Goal: Task Accomplishment & Management: Manage account settings

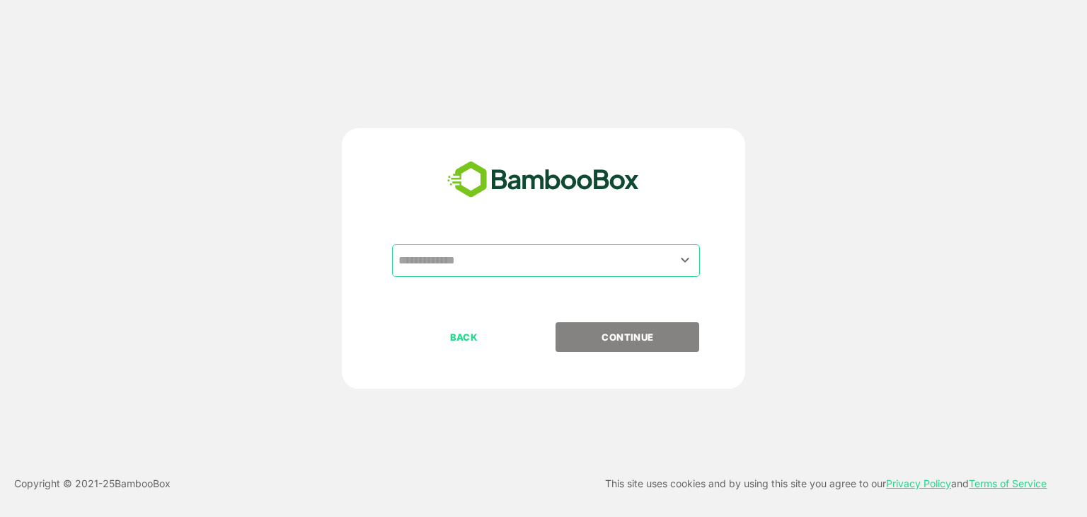
drag, startPoint x: 674, startPoint y: 278, endPoint x: 675, endPoint y: 259, distance: 19.2
click at [675, 259] on div "​" at bounding box center [543, 283] width 352 height 78
click at [676, 259] on button "Open" at bounding box center [685, 259] width 19 height 19
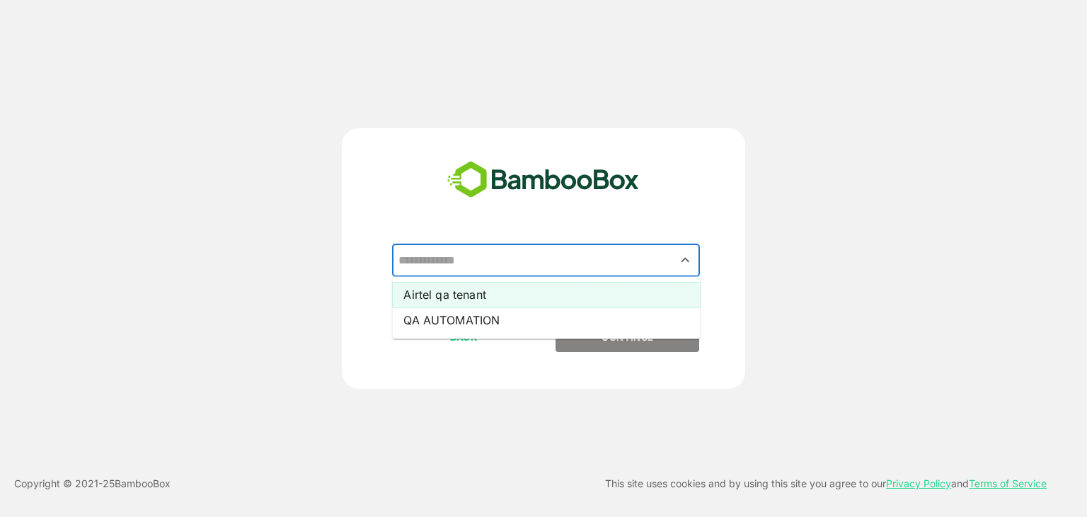
click at [532, 289] on li "Airtel qa tenant" at bounding box center [546, 294] width 308 height 25
type input "**********"
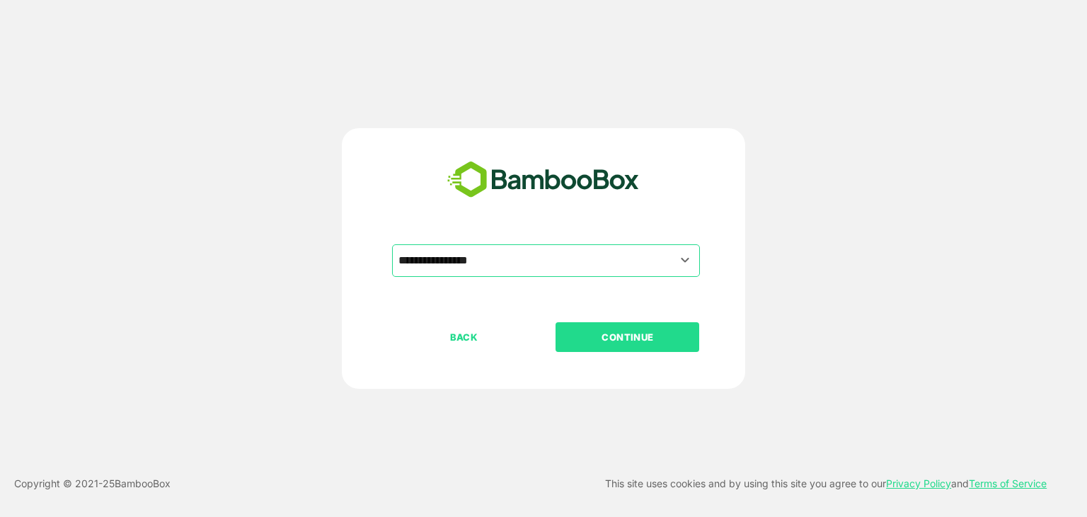
click at [620, 335] on p "CONTINUE" at bounding box center [628, 337] width 142 height 16
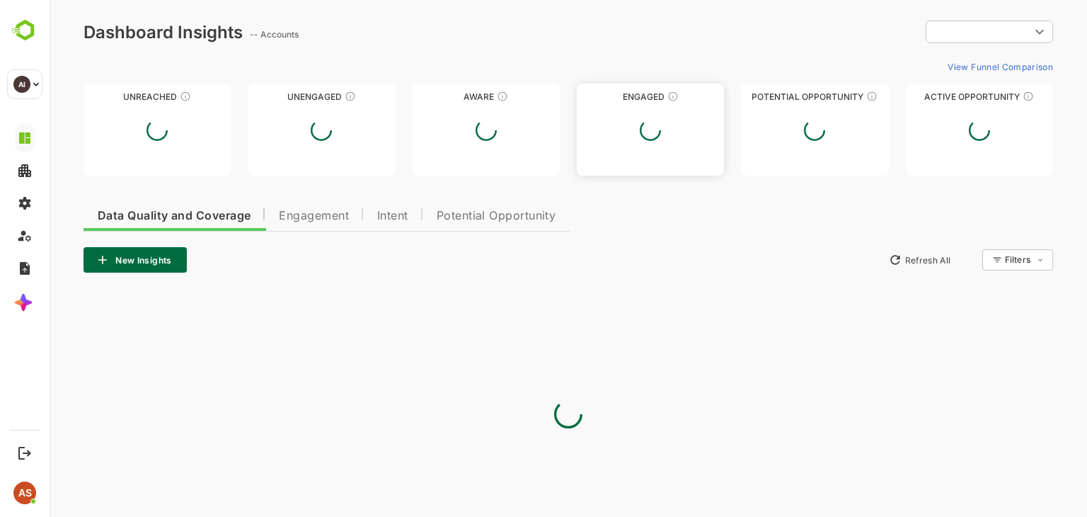
type input "**********"
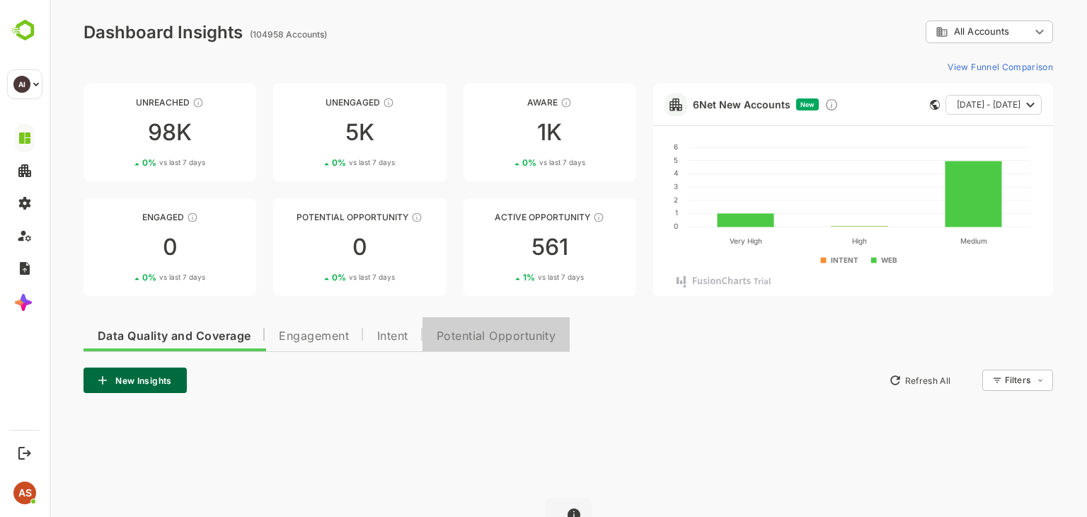
click at [518, 347] on button "Potential Opportunity" at bounding box center [496, 334] width 148 height 34
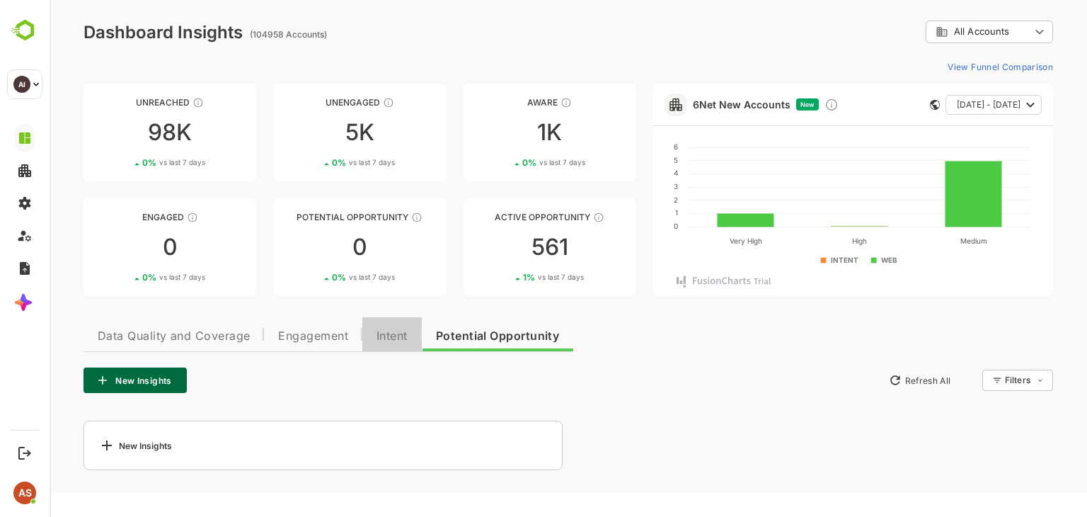
click at [391, 330] on span "Intent" at bounding box center [391, 335] width 31 height 11
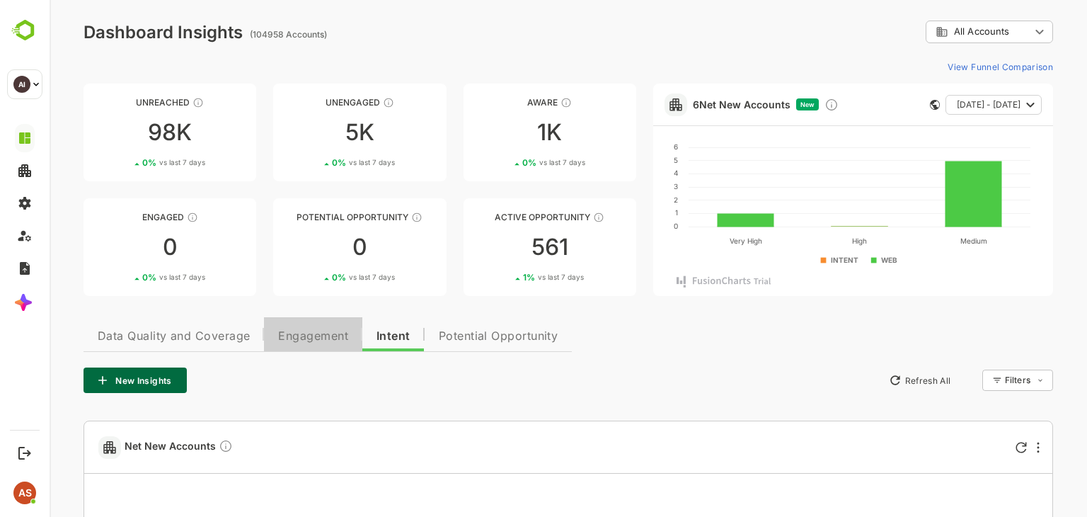
click at [326, 335] on span "Engagement" at bounding box center [313, 335] width 70 height 11
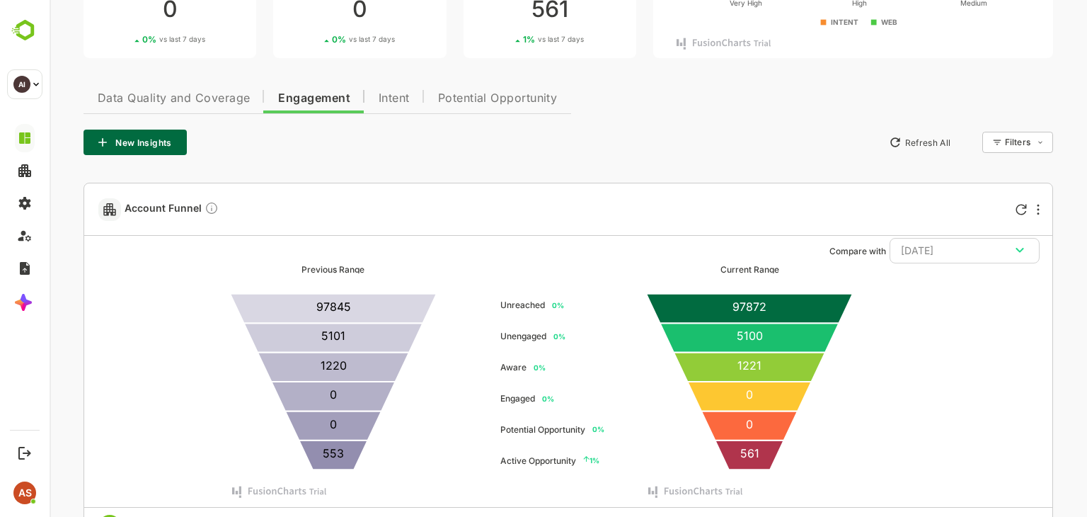
scroll to position [236, 0]
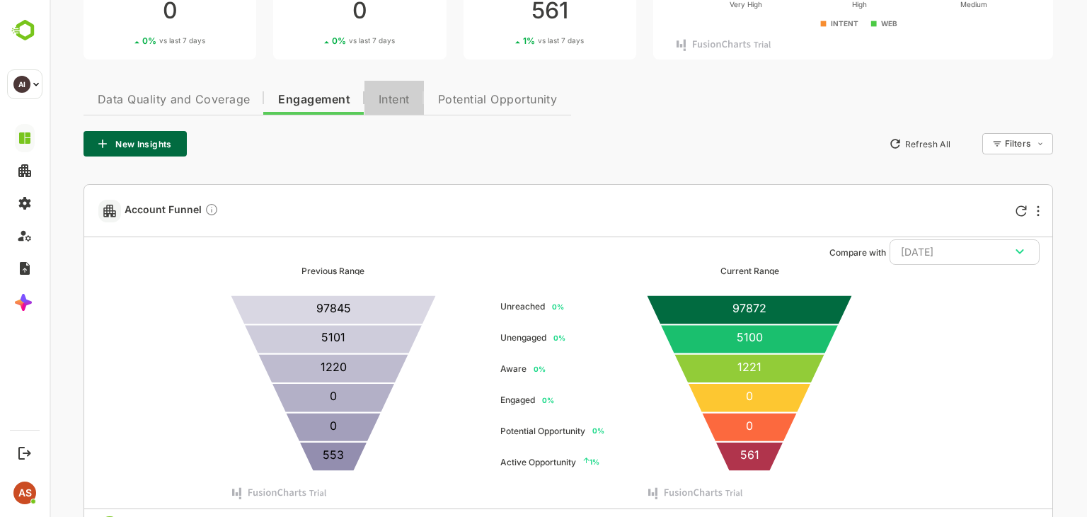
click at [388, 94] on span "Intent" at bounding box center [394, 99] width 31 height 11
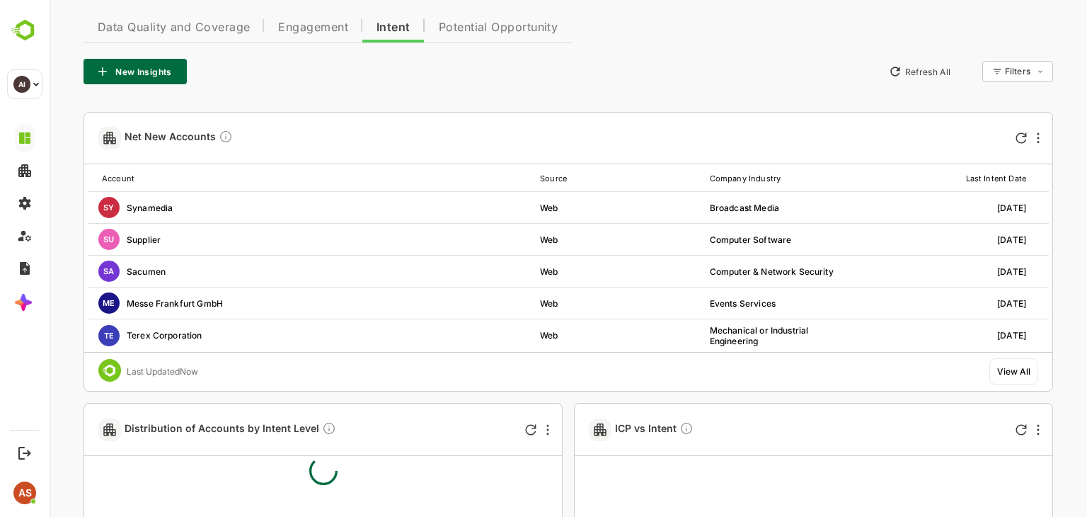
scroll to position [310, 0]
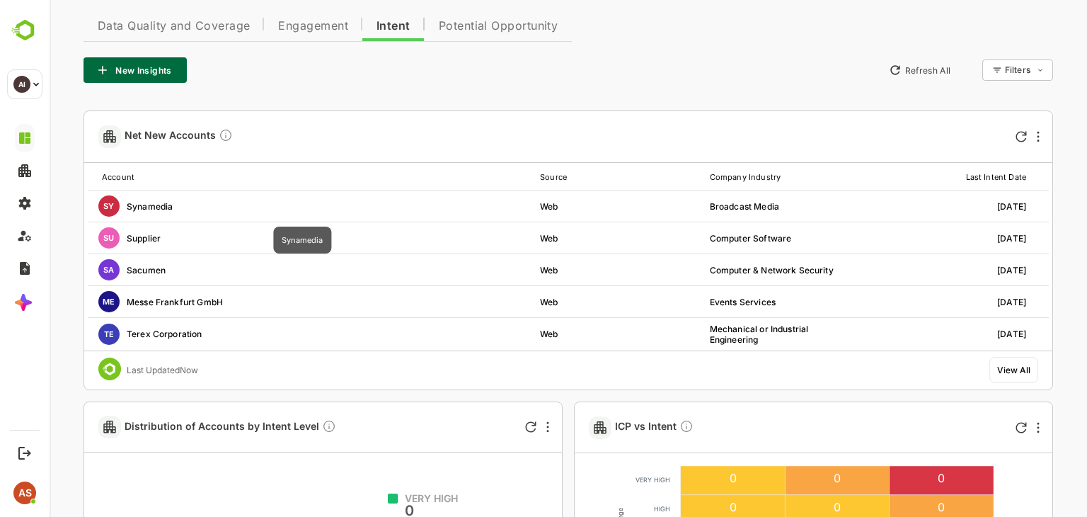
click at [296, 210] on div "SY Synamedia" at bounding box center [303, 205] width 430 height 21
click at [147, 205] on div "SY Synamedia" at bounding box center [303, 205] width 430 height 21
click at [337, 185] on th "Account" at bounding box center [314, 176] width 452 height 27
click at [550, 214] on td "Web" at bounding box center [625, 206] width 170 height 32
click at [733, 207] on div "Broadcast Media" at bounding box center [783, 206] width 147 height 11
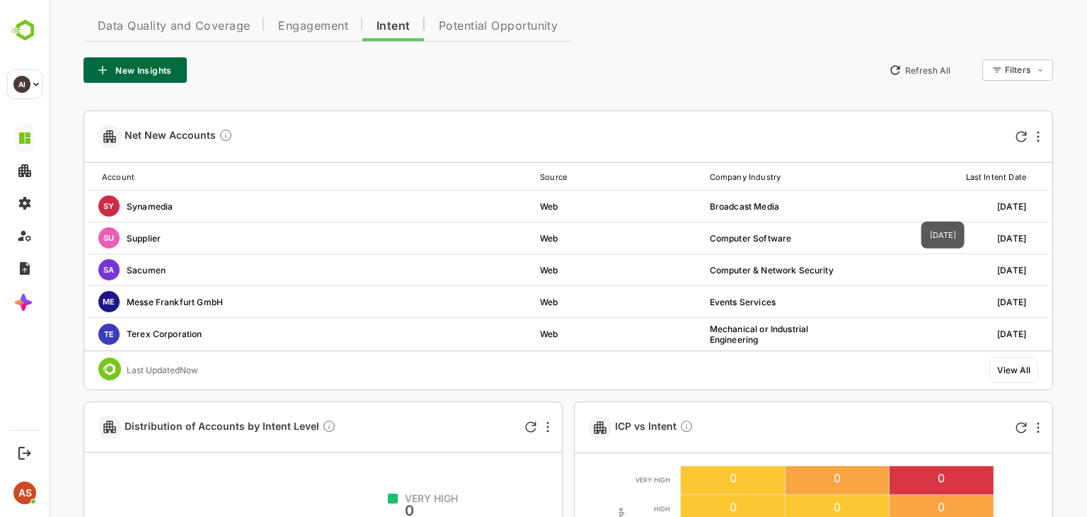
click at [992, 209] on div "[DATE]" at bounding box center [952, 206] width 147 height 11
click at [103, 208] on span "SY" at bounding box center [108, 206] width 11 height 10
click at [143, 210] on div "SY Synamedia" at bounding box center [303, 205] width 430 height 21
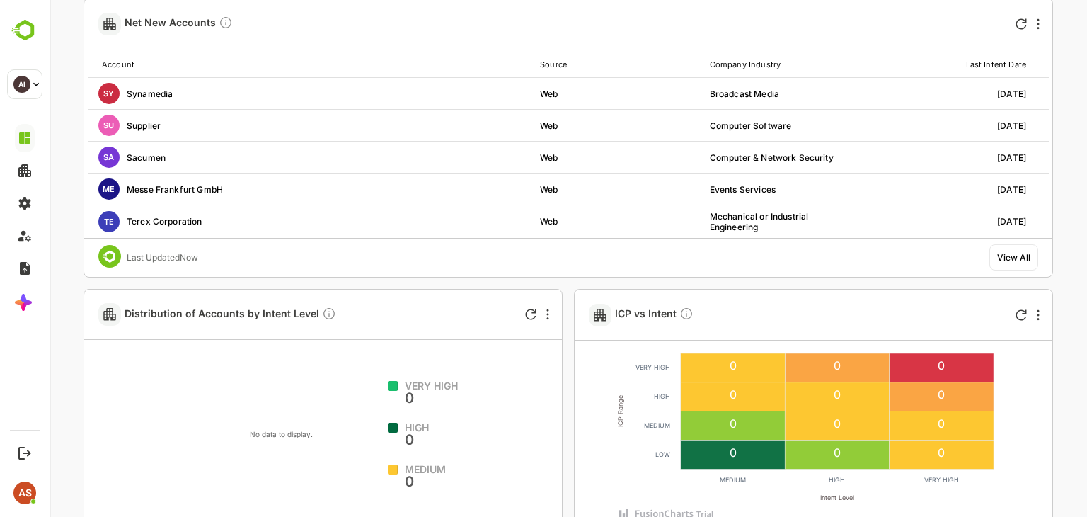
scroll to position [422, 0]
click at [635, 316] on span "ICP vs Intent" at bounding box center [654, 315] width 79 height 16
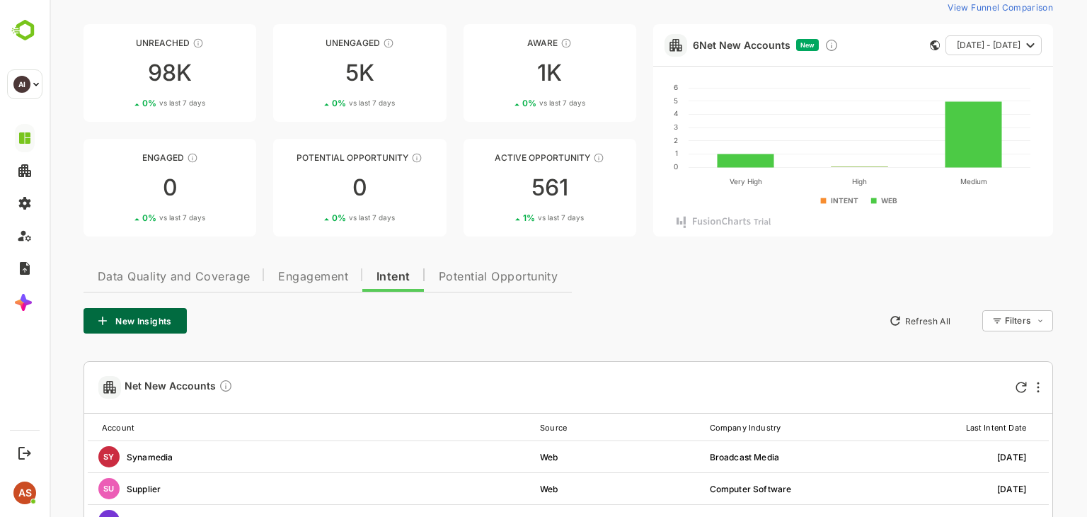
scroll to position [0, 0]
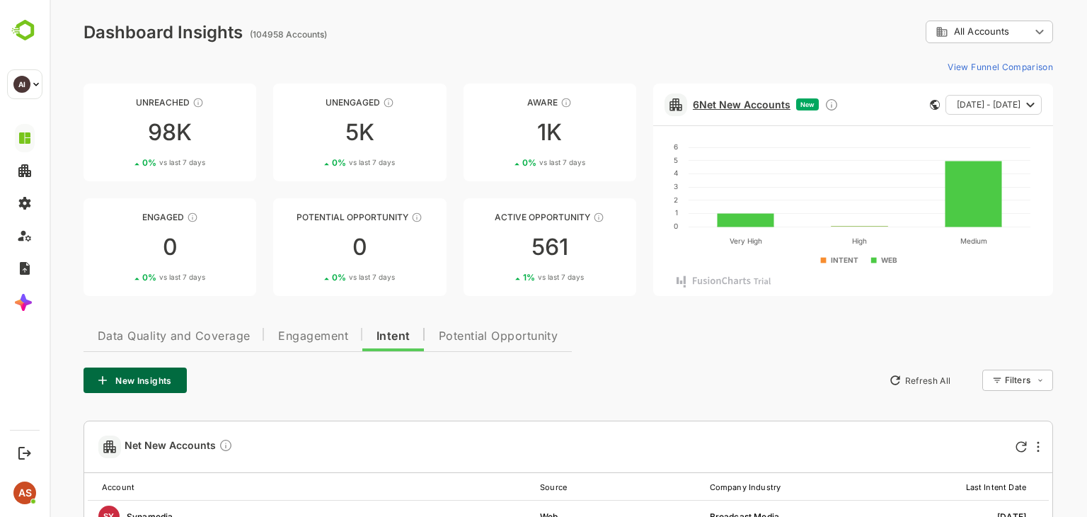
click at [732, 108] on link "6 Net New Accounts" at bounding box center [742, 104] width 98 height 12
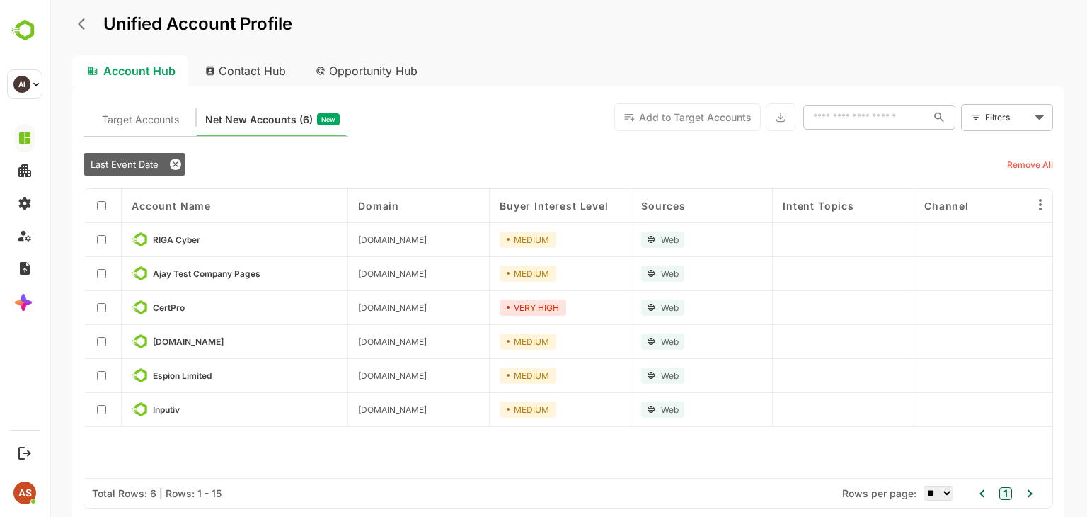
click at [202, 241] on p "RIGA Cyber" at bounding box center [245, 239] width 185 height 16
click at [190, 241] on span "RIGA Cyber" at bounding box center [176, 239] width 47 height 11
click at [401, 241] on span "[DOMAIN_NAME]" at bounding box center [392, 239] width 69 height 11
click at [555, 246] on div "MEDIUM" at bounding box center [561, 240] width 142 height 34
click at [657, 245] on div "Web" at bounding box center [662, 239] width 43 height 16
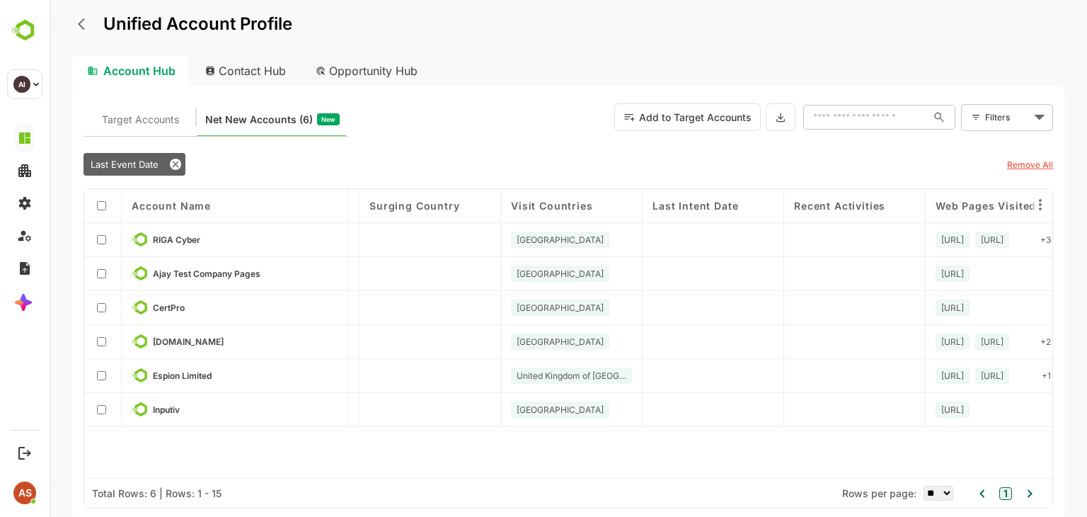
scroll to position [0, 1013]
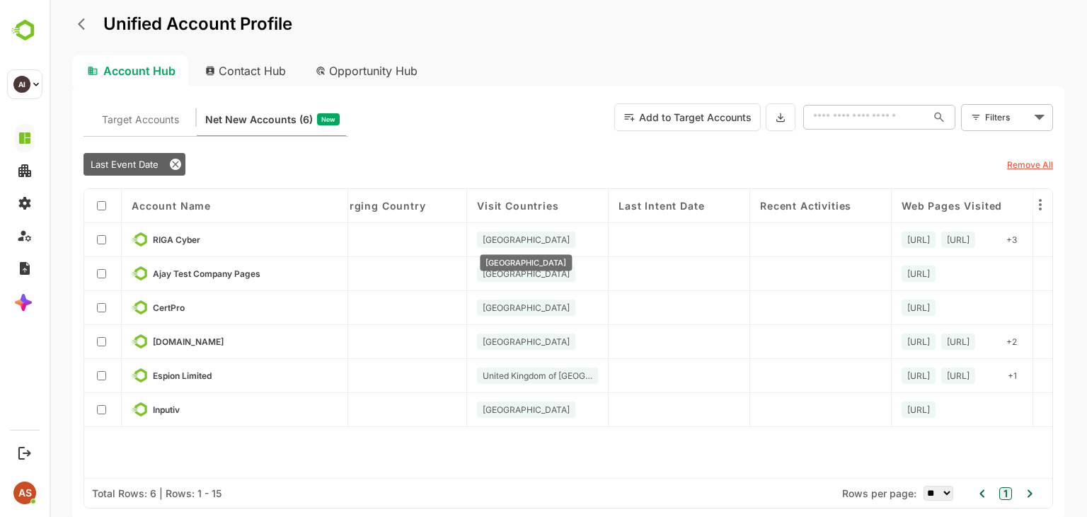
click at [504, 240] on span "[GEOGRAPHIC_DATA]" at bounding box center [526, 239] width 87 height 11
click at [969, 240] on span "[URL]" at bounding box center [958, 239] width 23 height 11
click at [85, 14] on button "back" at bounding box center [84, 23] width 21 height 21
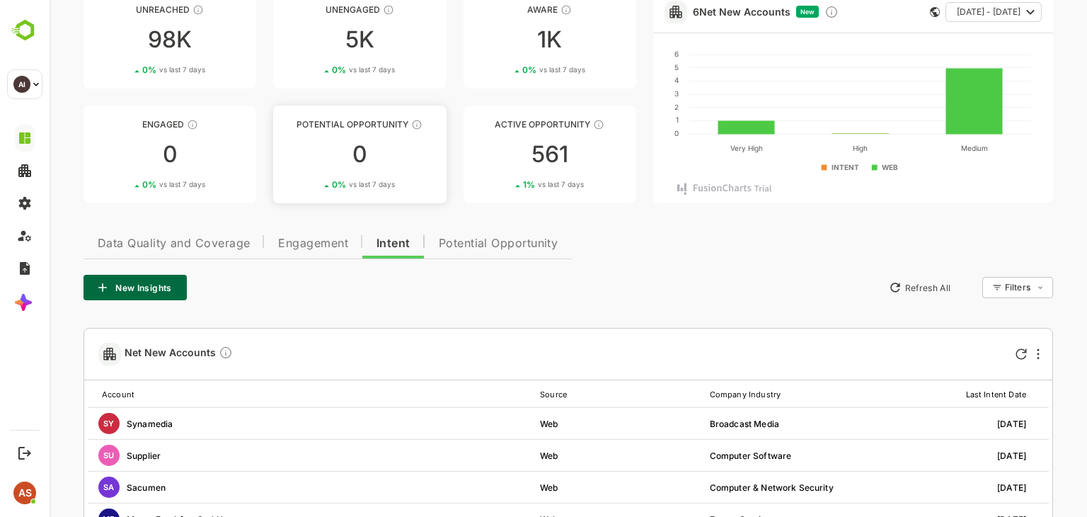
scroll to position [0, 0]
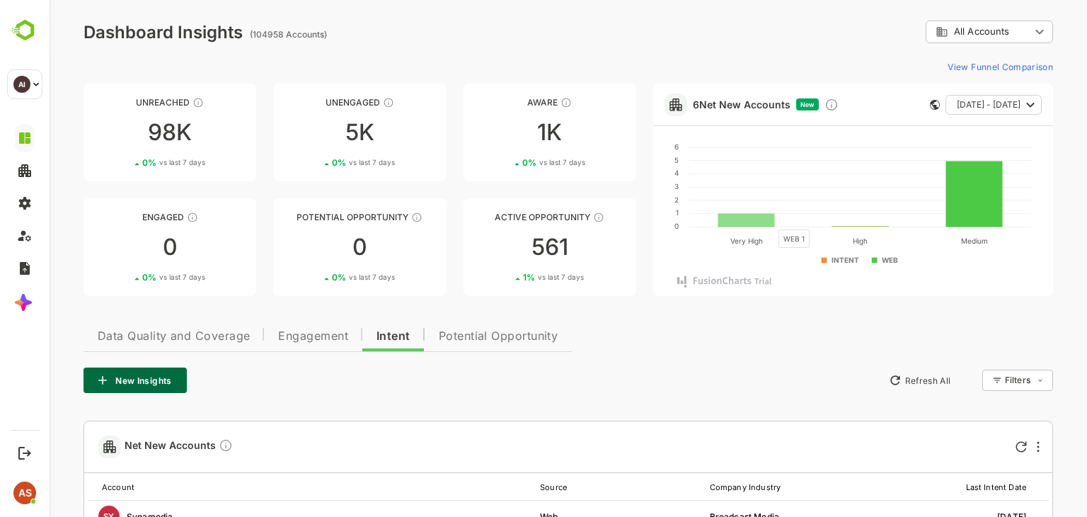
click at [770, 221] on rect at bounding box center [746, 220] width 57 height 13
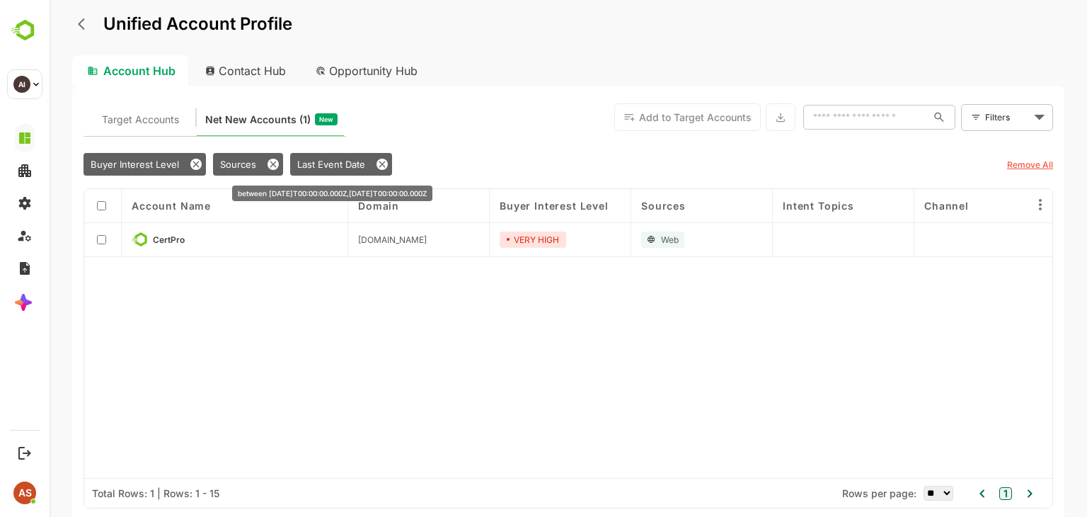
click at [357, 169] on span "Last Event Date" at bounding box center [331, 164] width 68 height 11
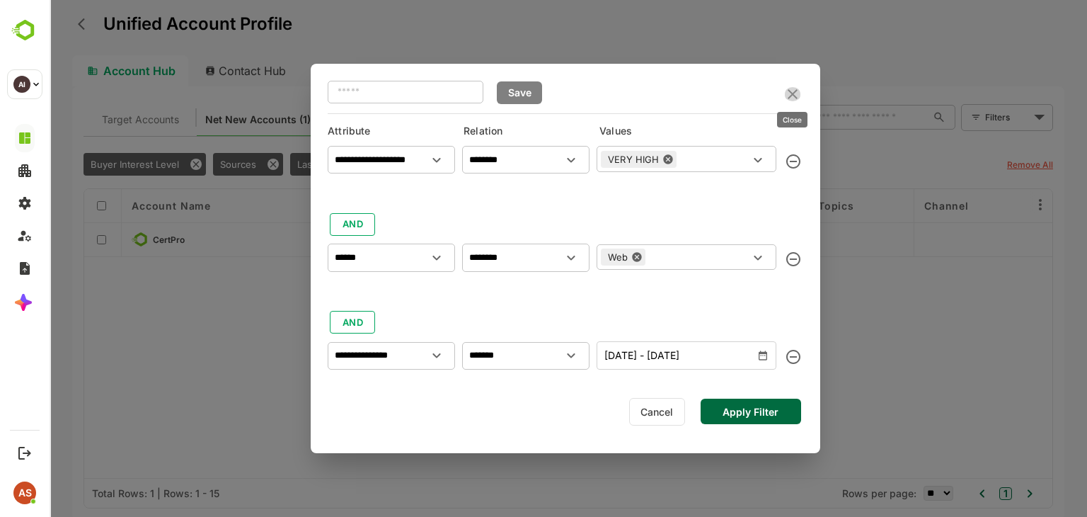
click at [793, 94] on icon "close" at bounding box center [793, 94] width 10 height 10
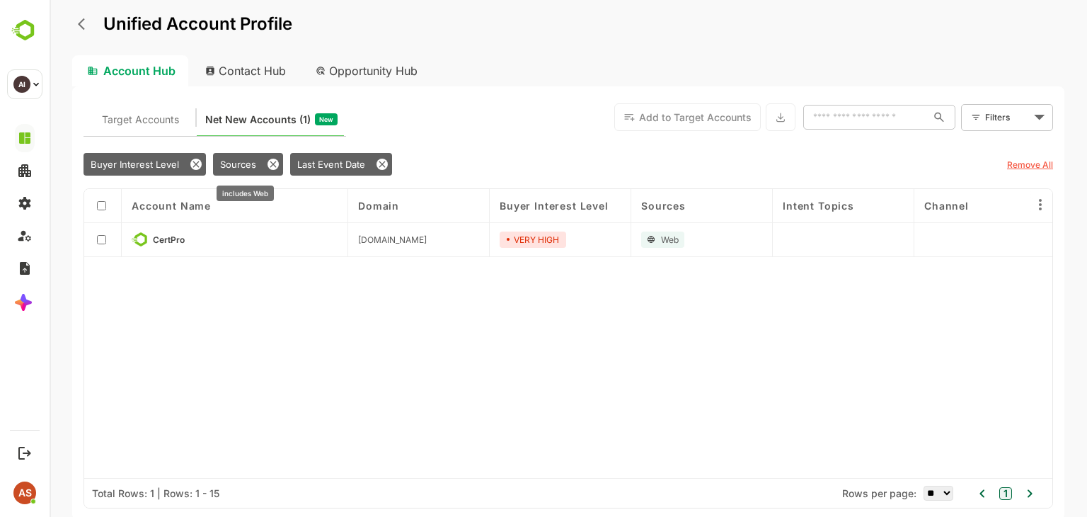
click at [224, 168] on span "Sources" at bounding box center [238, 164] width 36 height 11
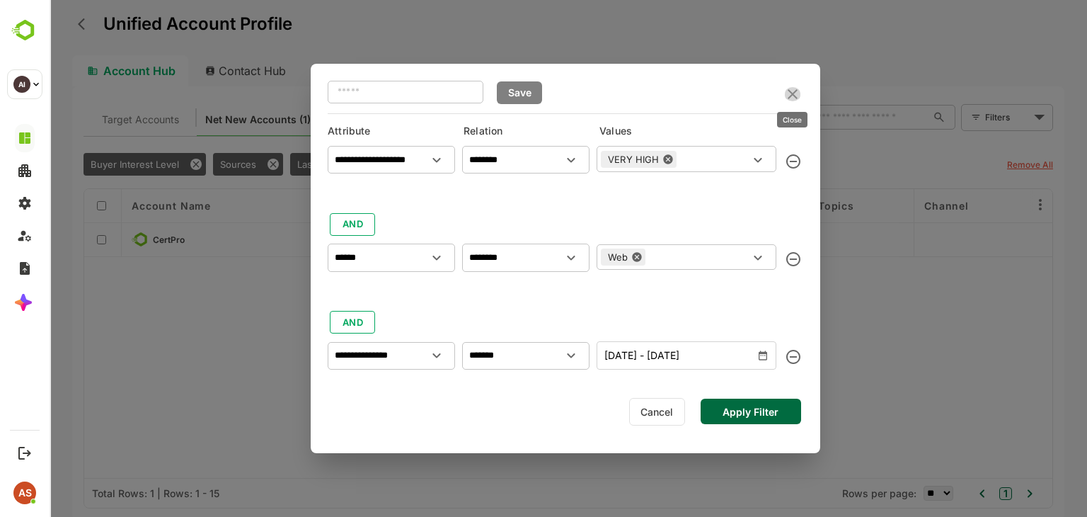
click at [792, 95] on icon "close" at bounding box center [793, 94] width 10 height 10
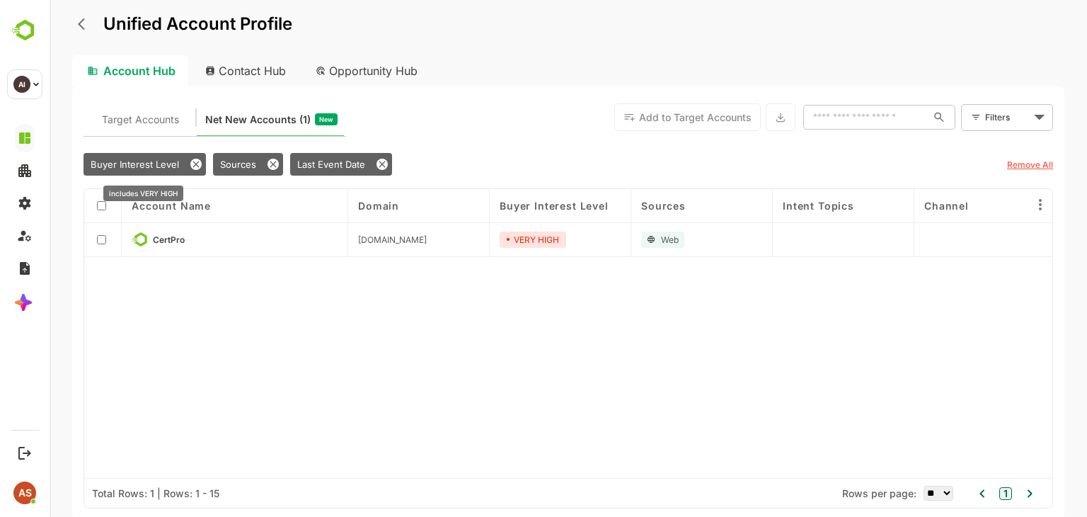
click at [142, 157] on div "Buyer Interest Level" at bounding box center [144, 164] width 122 height 23
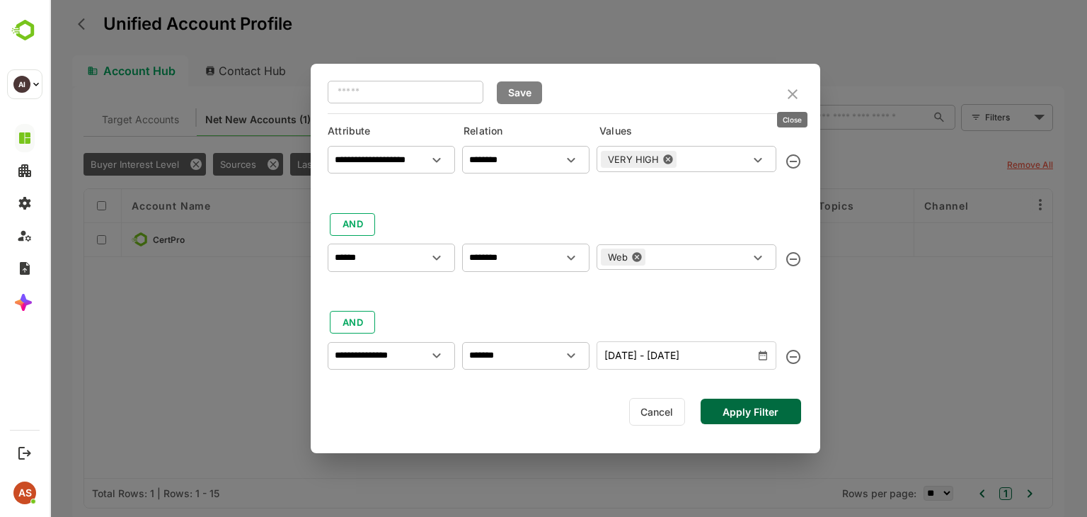
click at [793, 97] on icon "close" at bounding box center [792, 94] width 17 height 17
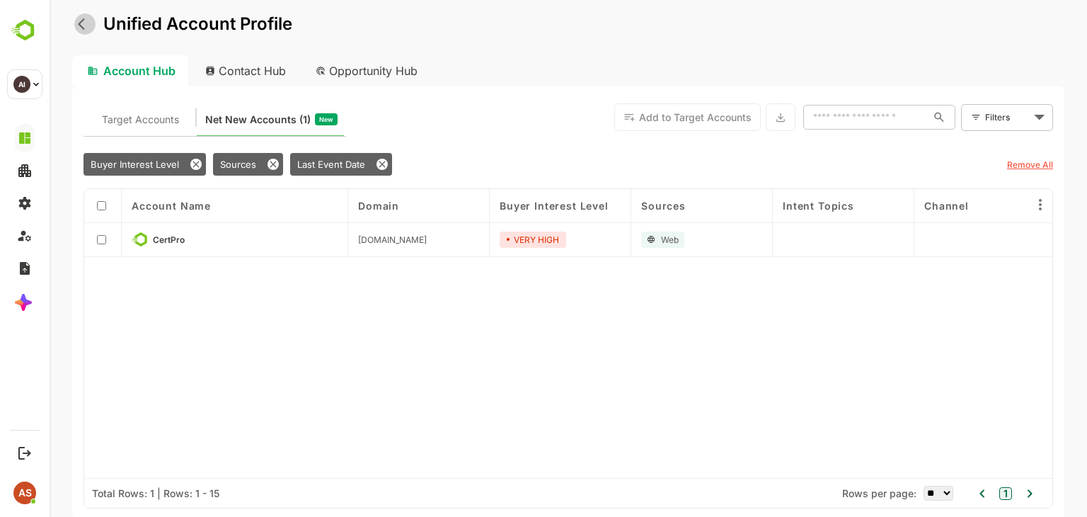
click at [85, 33] on button "back" at bounding box center [84, 23] width 21 height 21
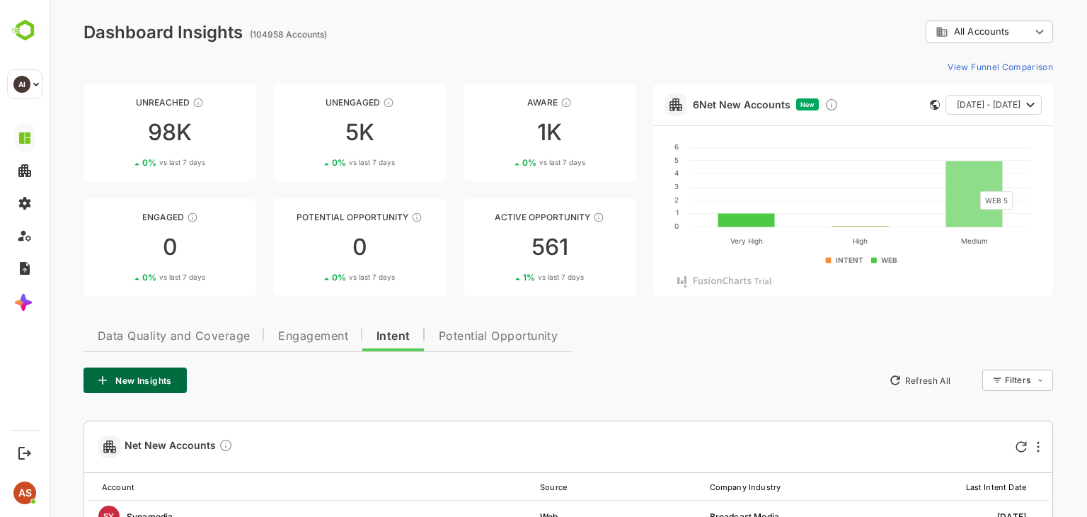
click at [972, 183] on rect at bounding box center [973, 194] width 57 height 66
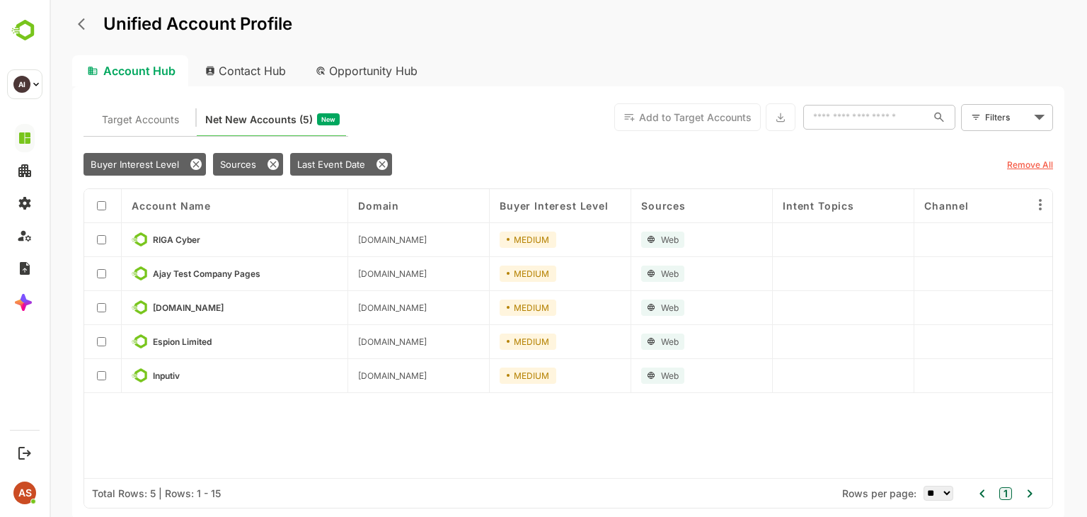
click at [68, 22] on div "Unified Account Profile Account Hub Contact Hub Opportunity Hub Target Accounts…" at bounding box center [568, 258] width 1037 height 517
click at [88, 30] on icon "back" at bounding box center [85, 24] width 14 height 14
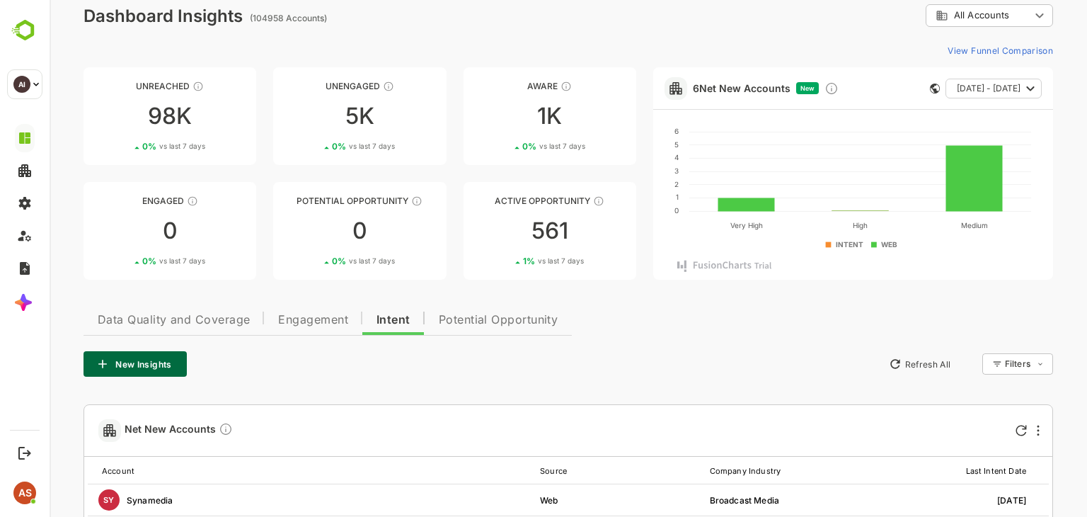
scroll to position [20, 0]
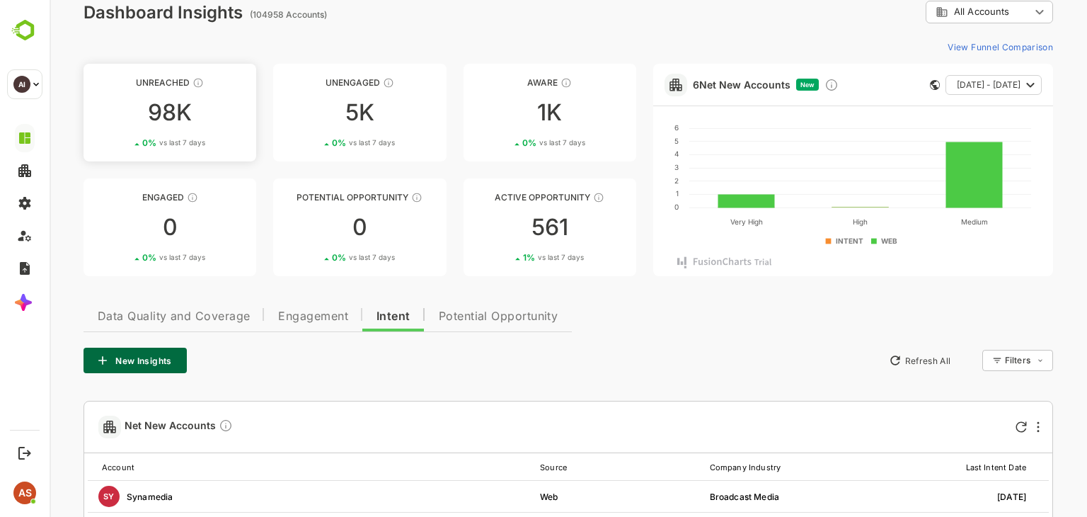
click at [166, 101] on div "98K" at bounding box center [169, 112] width 173 height 23
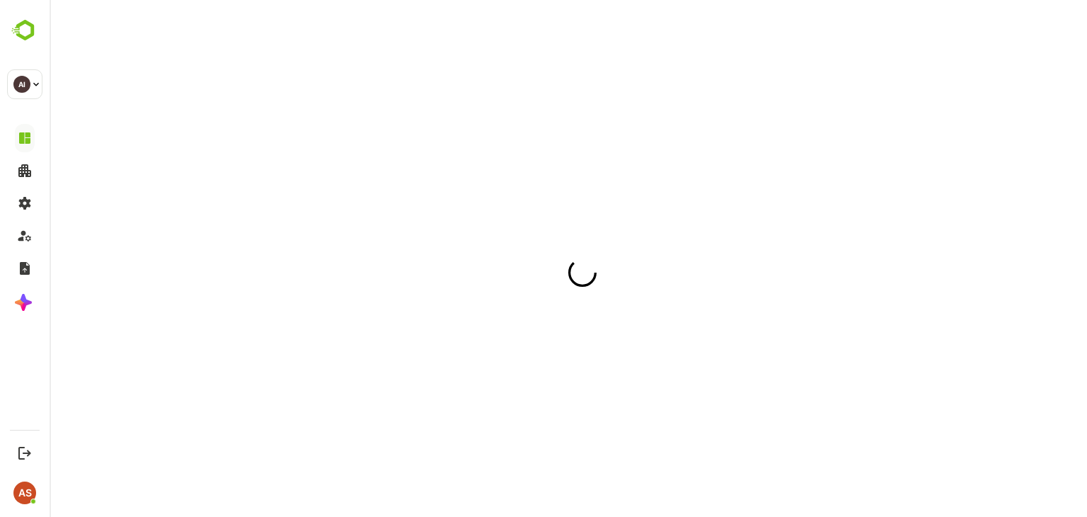
scroll to position [0, 0]
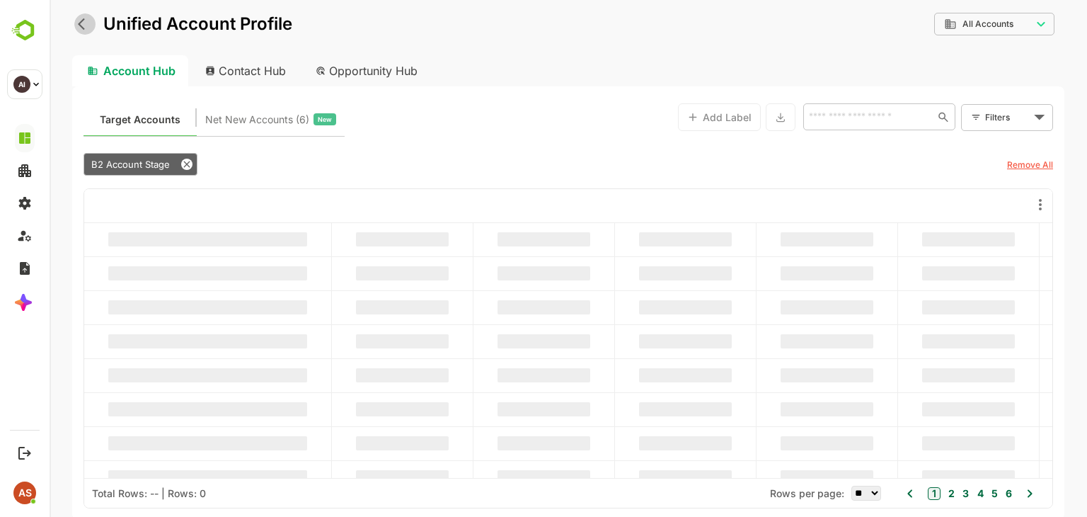
click at [85, 30] on icon "back" at bounding box center [85, 24] width 14 height 14
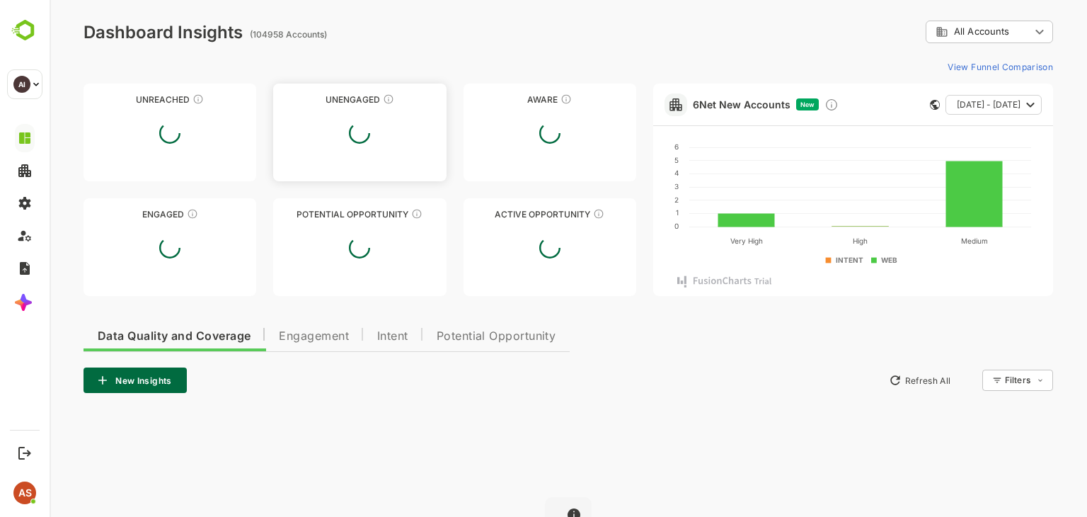
click at [371, 142] on div at bounding box center [359, 133] width 173 height 42
click at [415, 264] on div at bounding box center [359, 247] width 173 height 42
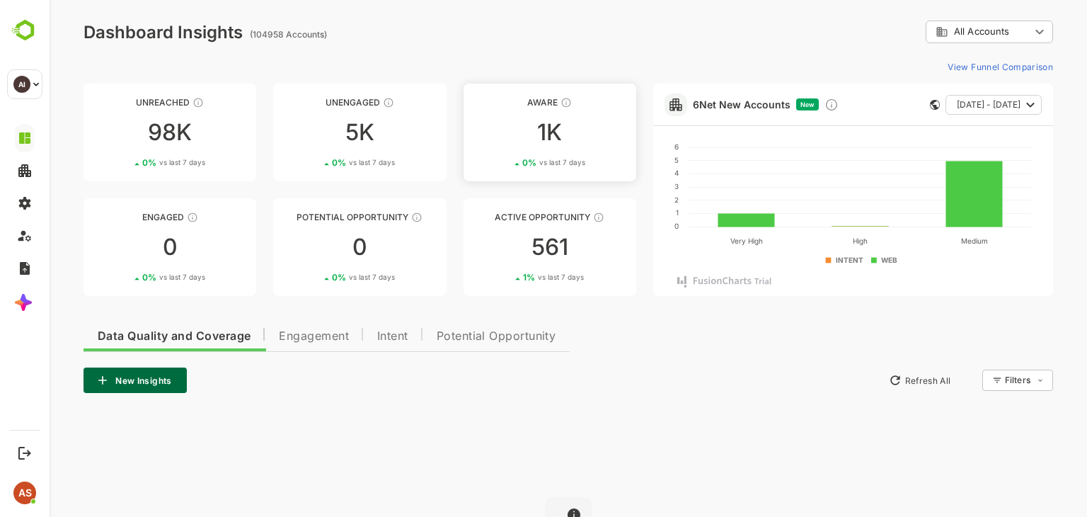
click at [524, 148] on link "Aware 1K 0 % vs last 7 days" at bounding box center [549, 132] width 173 height 98
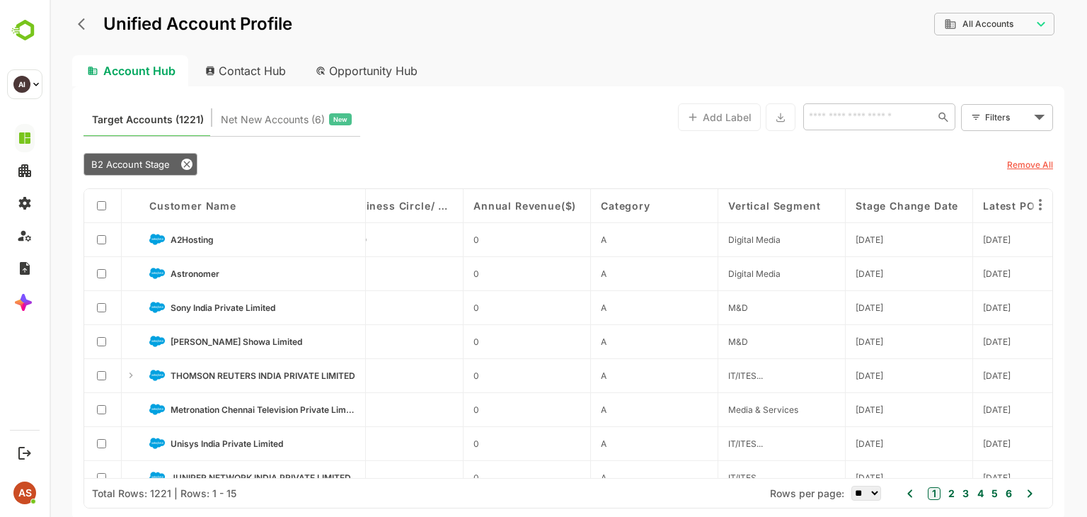
scroll to position [0, 2663]
click at [89, 27] on icon "back" at bounding box center [85, 24] width 14 height 14
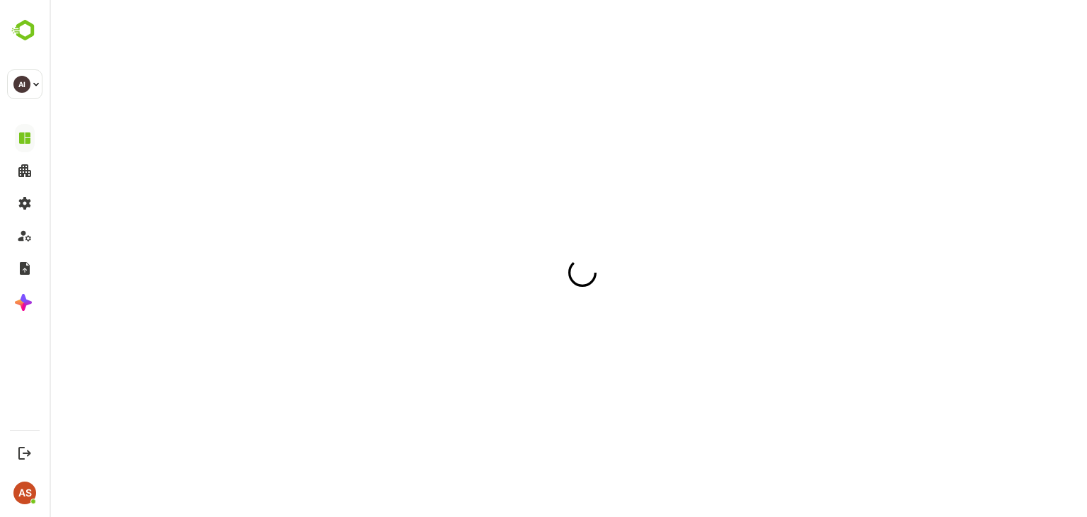
scroll to position [0, 0]
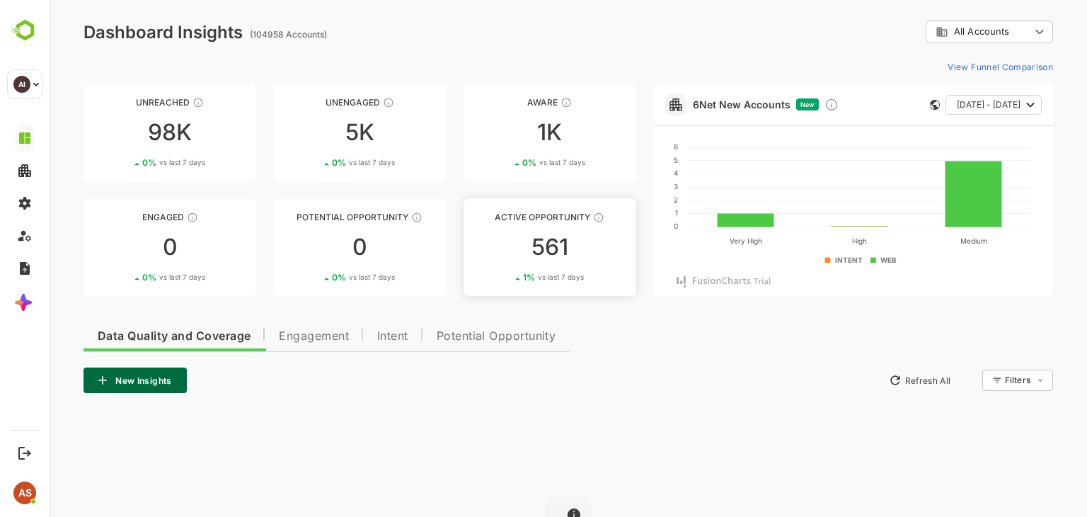
click at [557, 239] on div "561" at bounding box center [549, 247] width 173 height 23
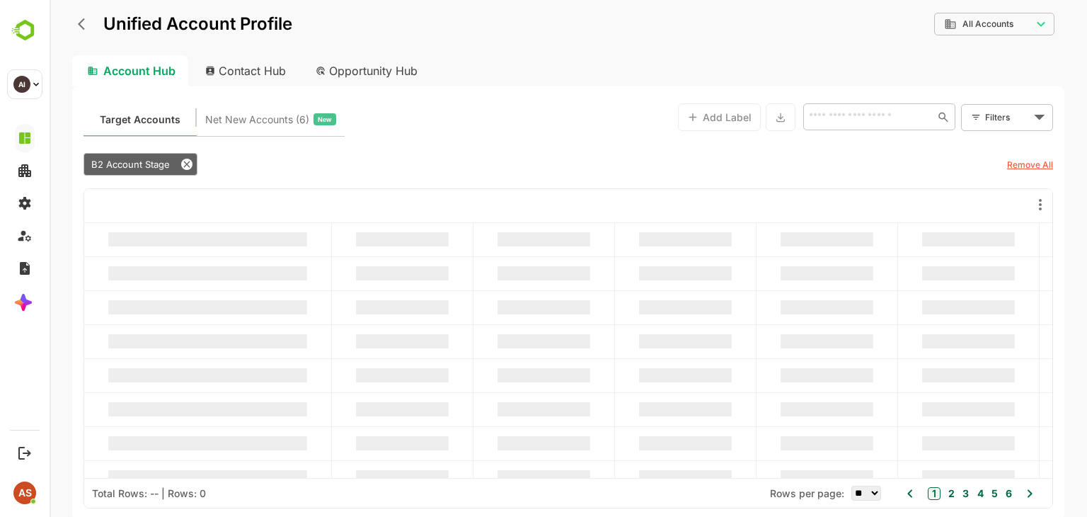
click at [79, 24] on icon "back" at bounding box center [81, 24] width 7 height 12
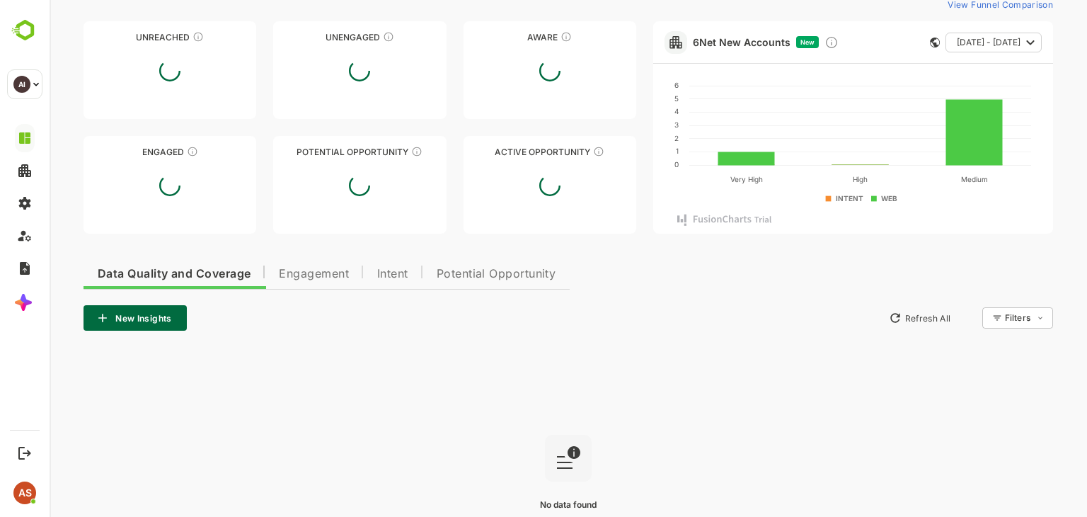
scroll to position [171, 0]
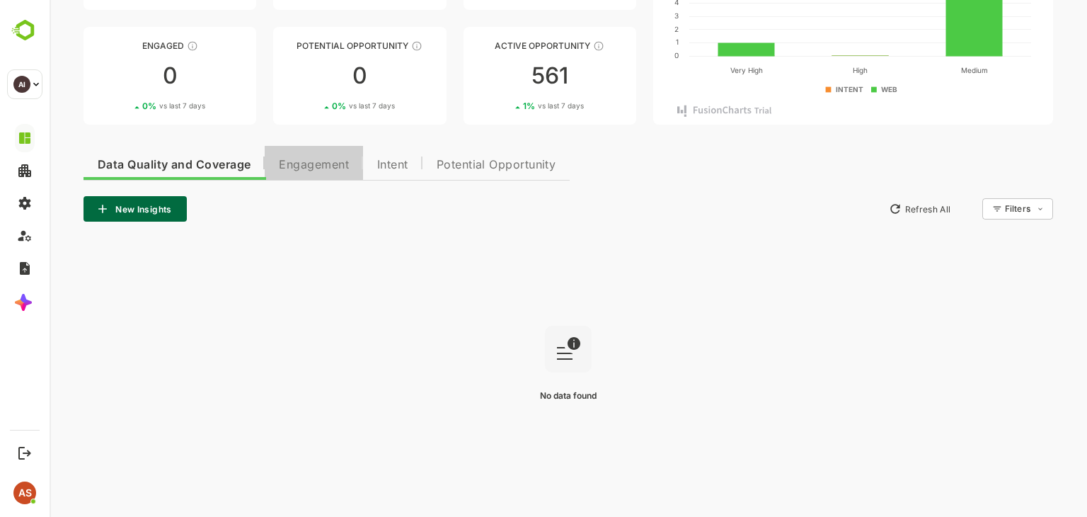
click at [305, 162] on span "Engagement" at bounding box center [314, 164] width 70 height 11
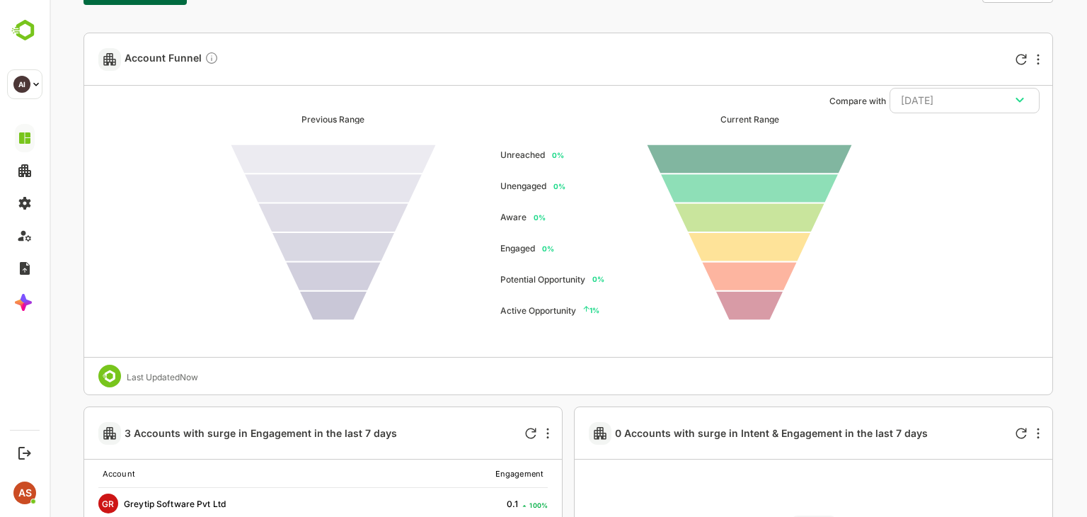
scroll to position [388, 0]
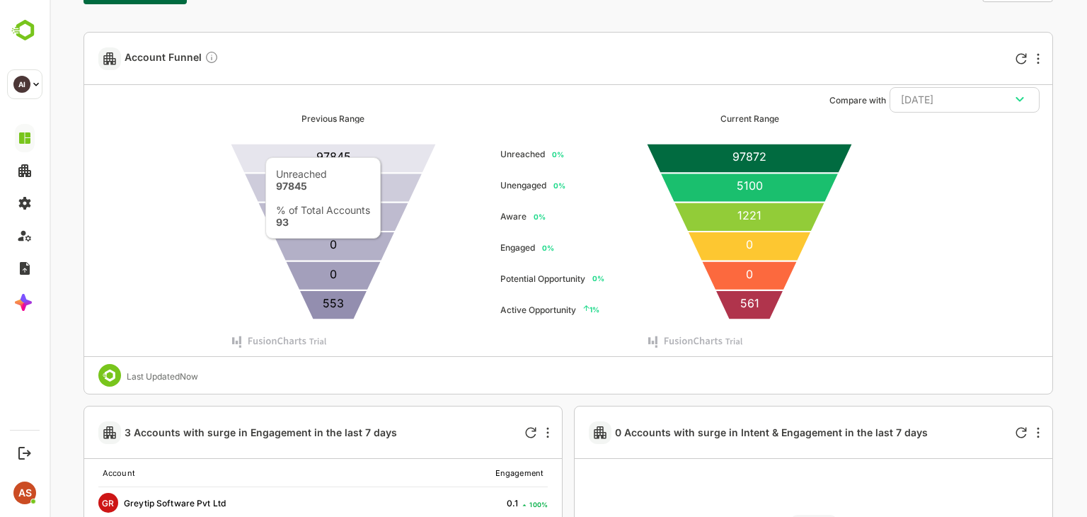
click at [381, 149] on icon at bounding box center [333, 158] width 207 height 29
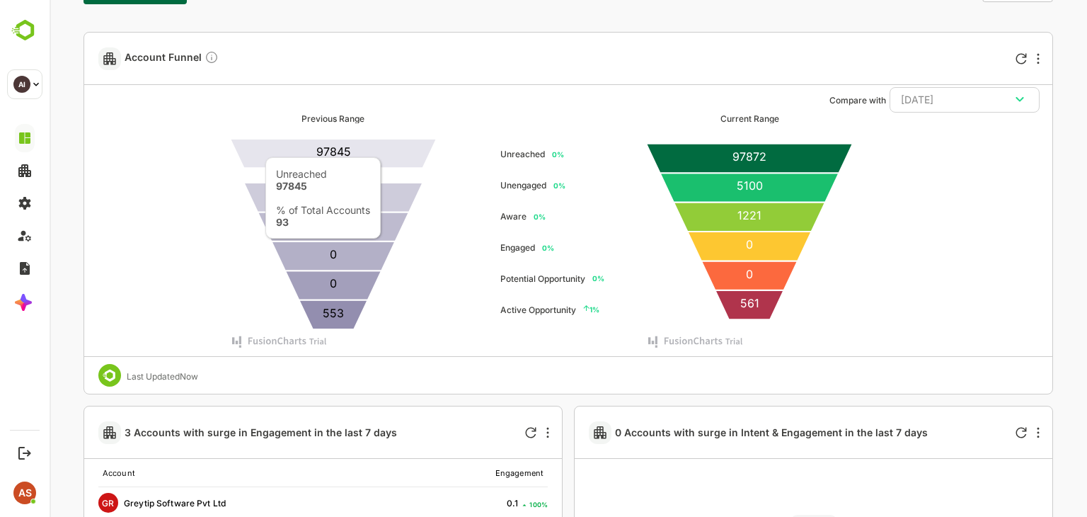
click at [381, 149] on icon at bounding box center [333, 153] width 207 height 29
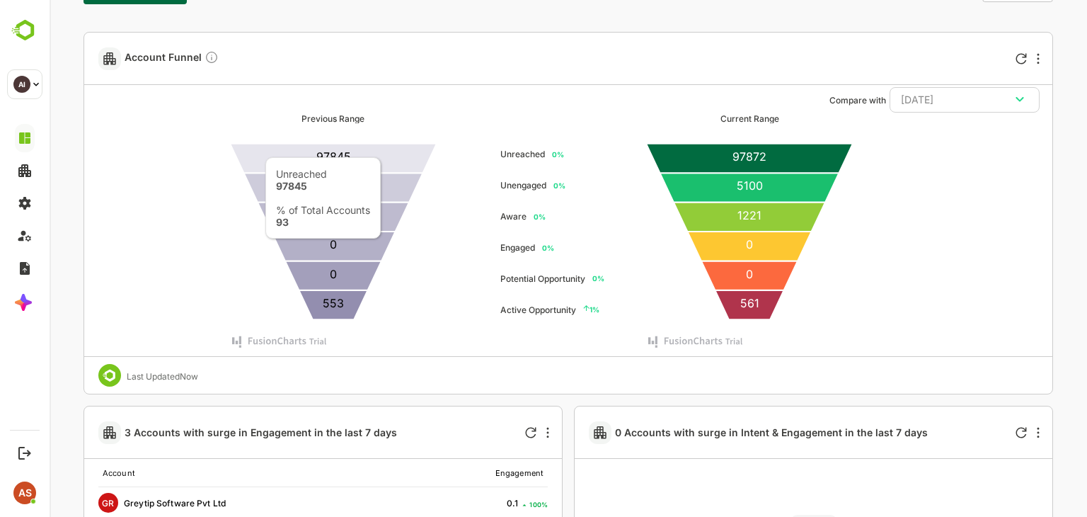
click at [381, 149] on icon at bounding box center [333, 158] width 207 height 29
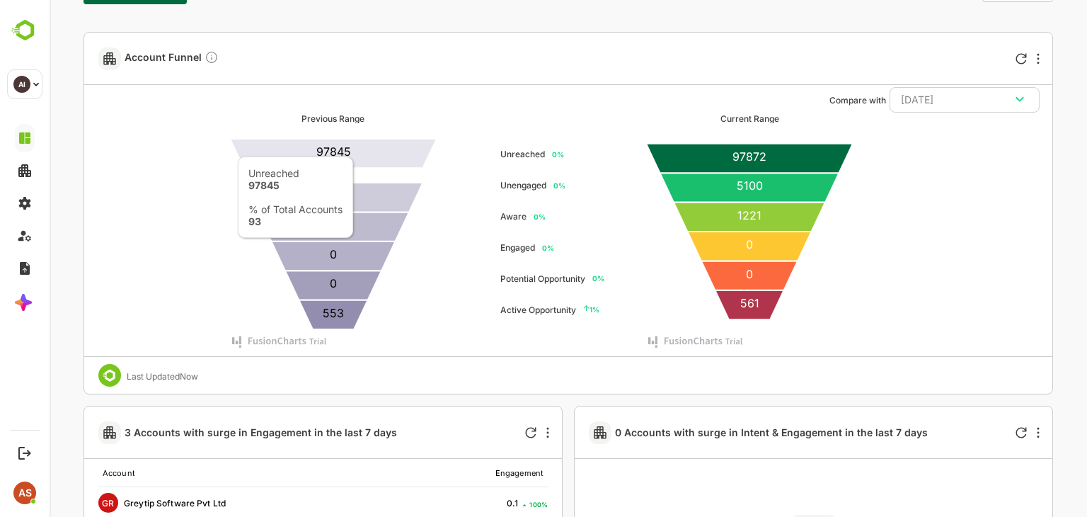
click at [353, 148] on icon at bounding box center [333, 153] width 207 height 29
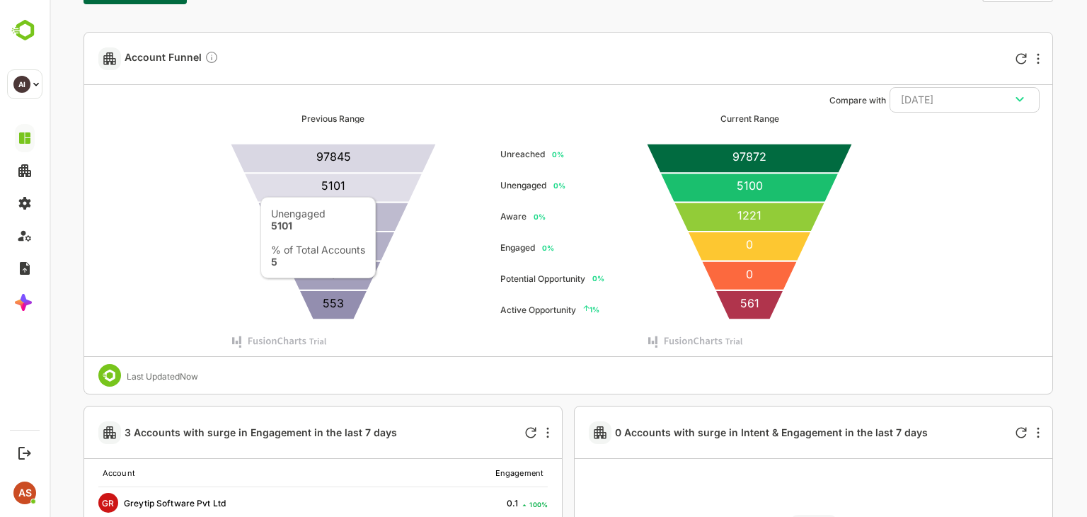
click at [376, 188] on icon at bounding box center [332, 187] width 179 height 29
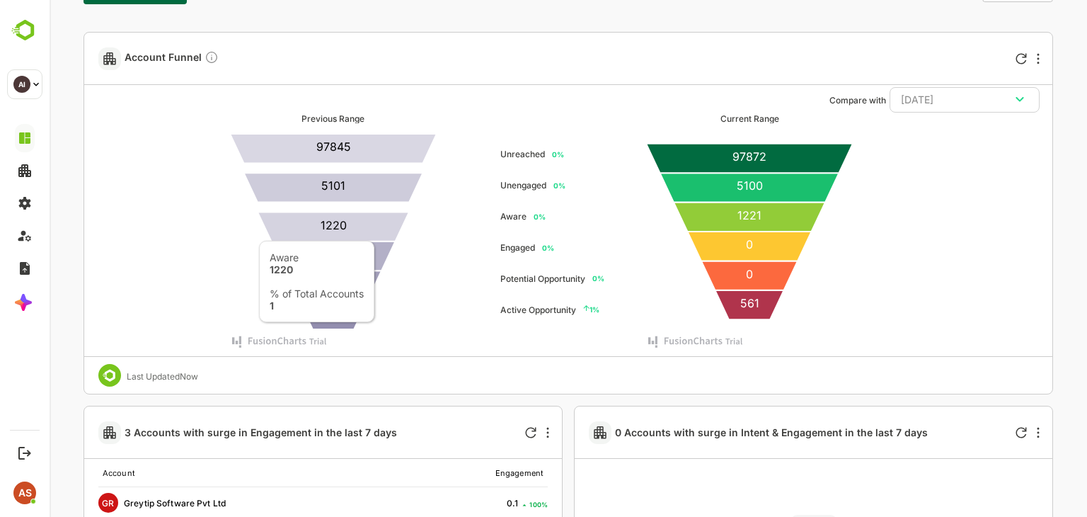
click at [374, 233] on icon at bounding box center [333, 226] width 151 height 29
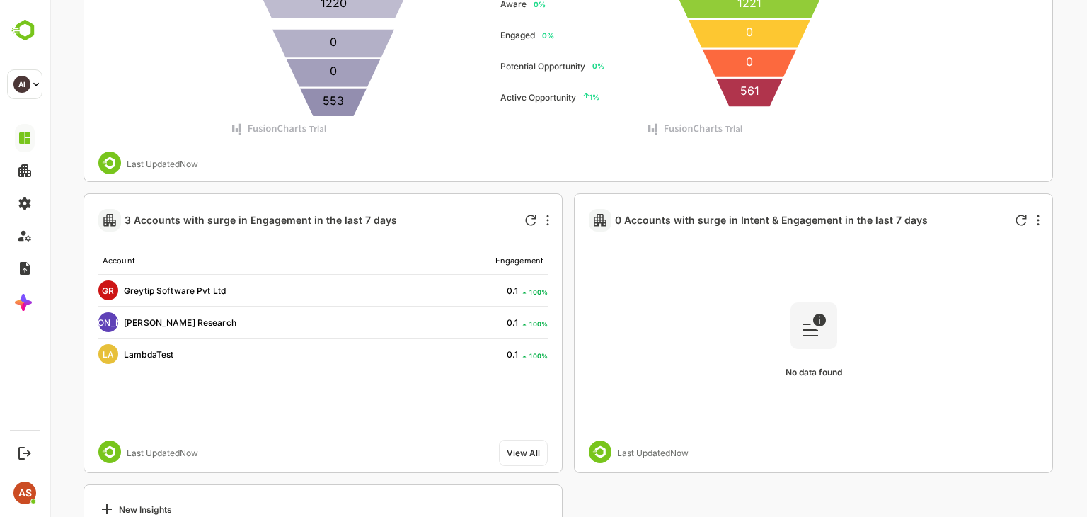
scroll to position [606, 0]
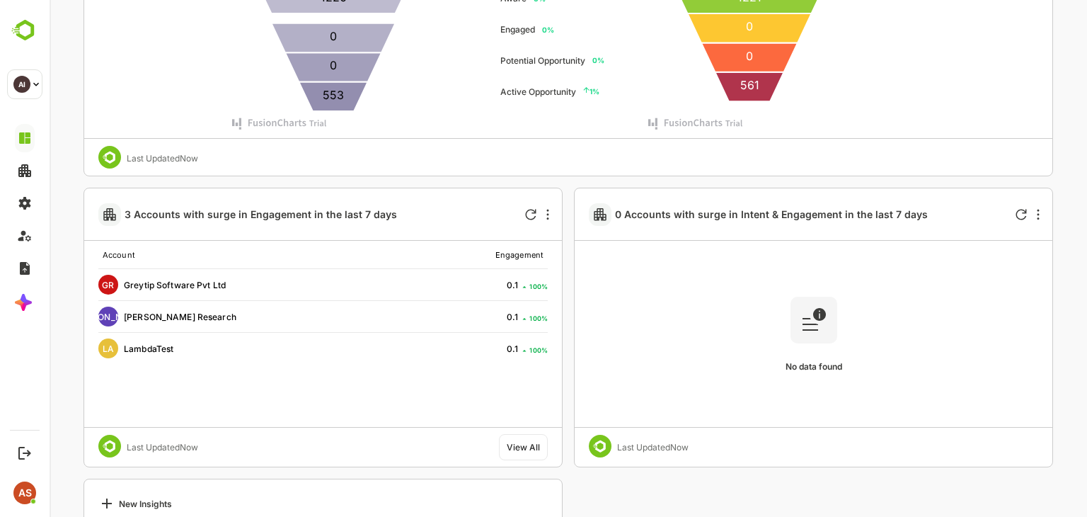
click at [522, 287] on icon "customized table" at bounding box center [524, 286] width 10 height 8
click at [511, 281] on div "0.1" at bounding box center [513, 285] width 13 height 11
click at [526, 209] on icon "Refresh" at bounding box center [530, 214] width 11 height 11
click at [533, 216] on icon "Refresh" at bounding box center [530, 214] width 11 height 11
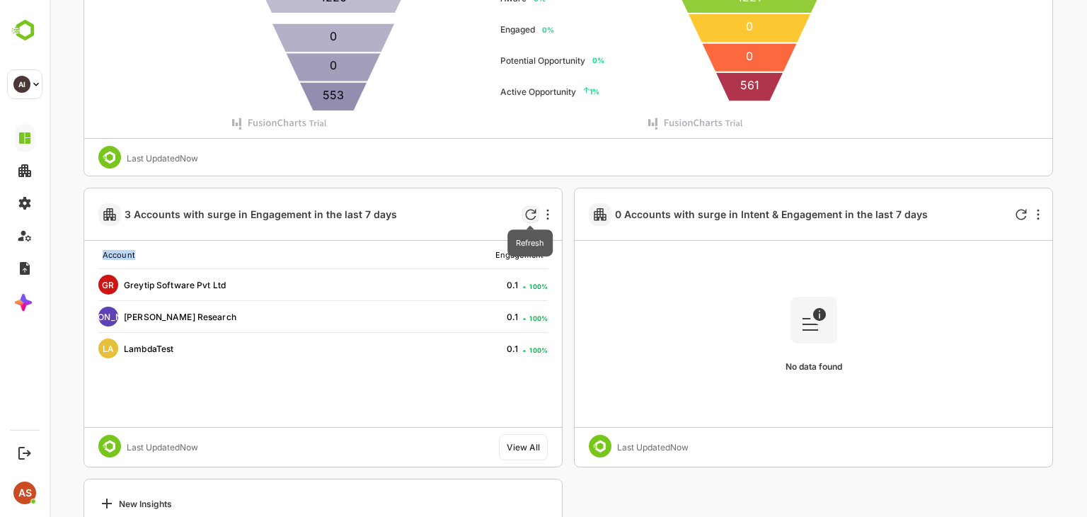
click at [533, 216] on icon "Refresh" at bounding box center [530, 214] width 11 height 11
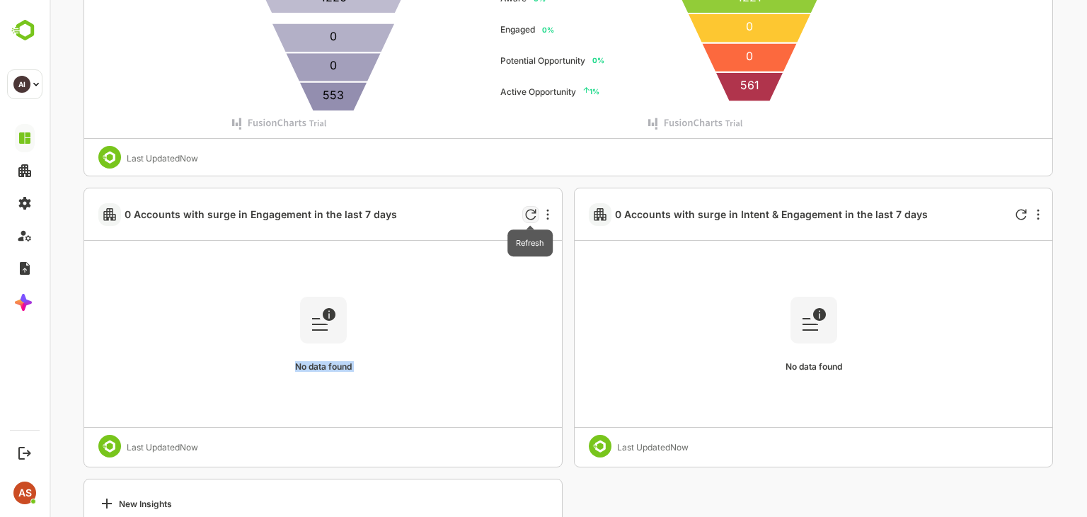
click at [533, 216] on icon "Refresh" at bounding box center [530, 214] width 11 height 11
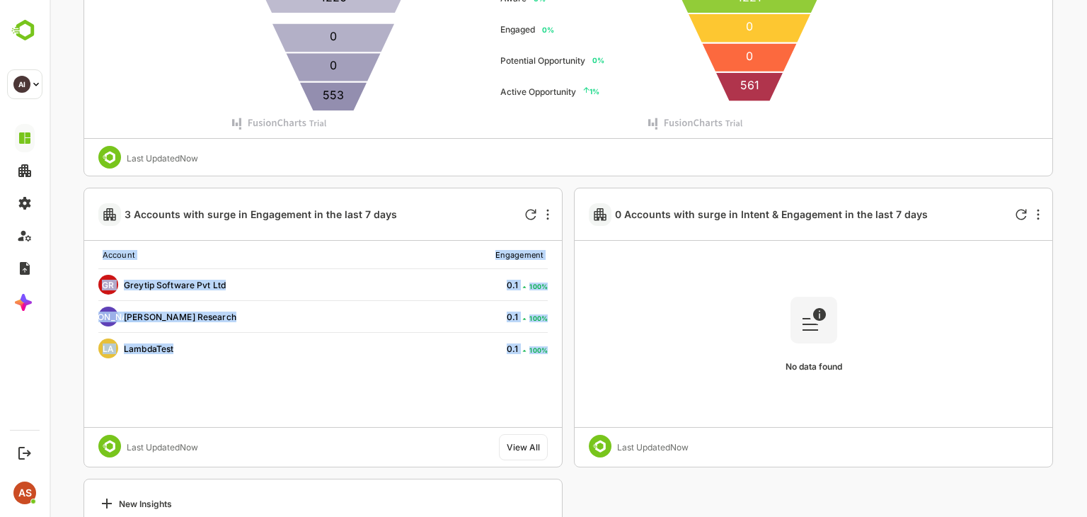
click at [290, 386] on div "Account Engagement GR Greytip Software Pvt Ltd 0.1 100 % [PERSON_NAME] [PERSON_…" at bounding box center [322, 333] width 449 height 185
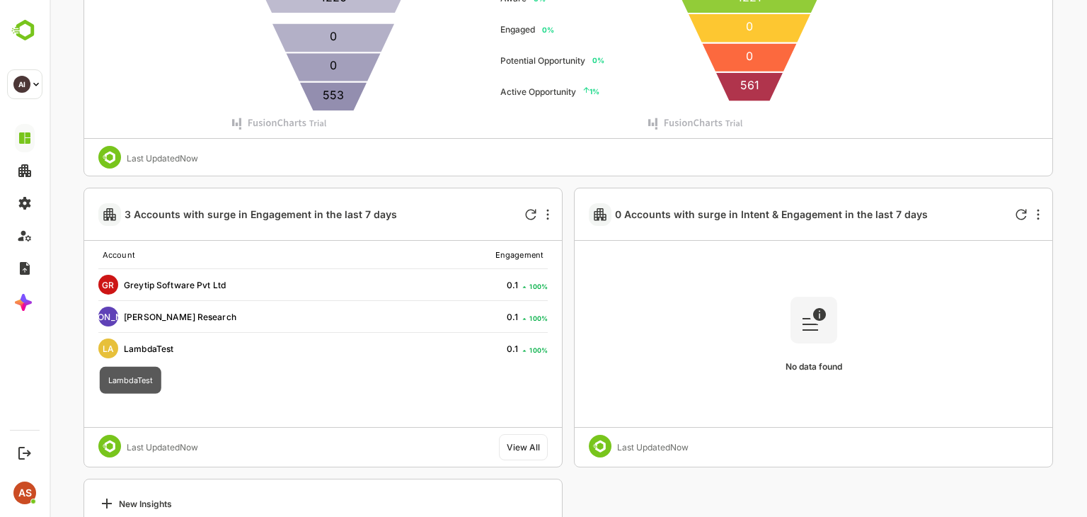
click at [151, 352] on div "LA LambdaTest" at bounding box center [251, 348] width 306 height 20
click at [170, 301] on td "[PERSON_NAME] [PERSON_NAME] Research" at bounding box center [253, 317] width 311 height 32
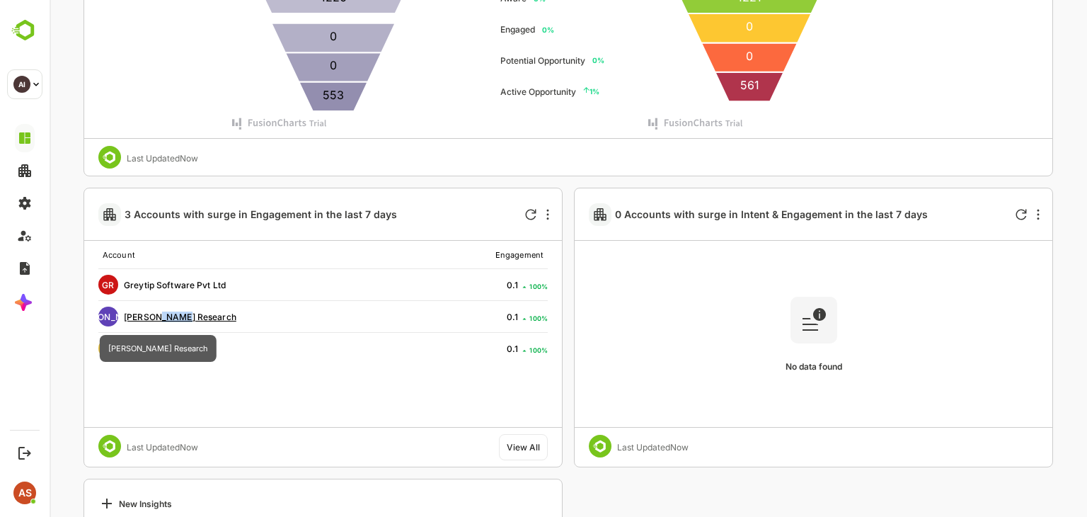
drag, startPoint x: 170, startPoint y: 301, endPoint x: 172, endPoint y: 318, distance: 17.1
click at [172, 318] on td "[PERSON_NAME] [PERSON_NAME] Research" at bounding box center [253, 317] width 311 height 32
click at [172, 318] on span "[PERSON_NAME] Research" at bounding box center [180, 316] width 113 height 11
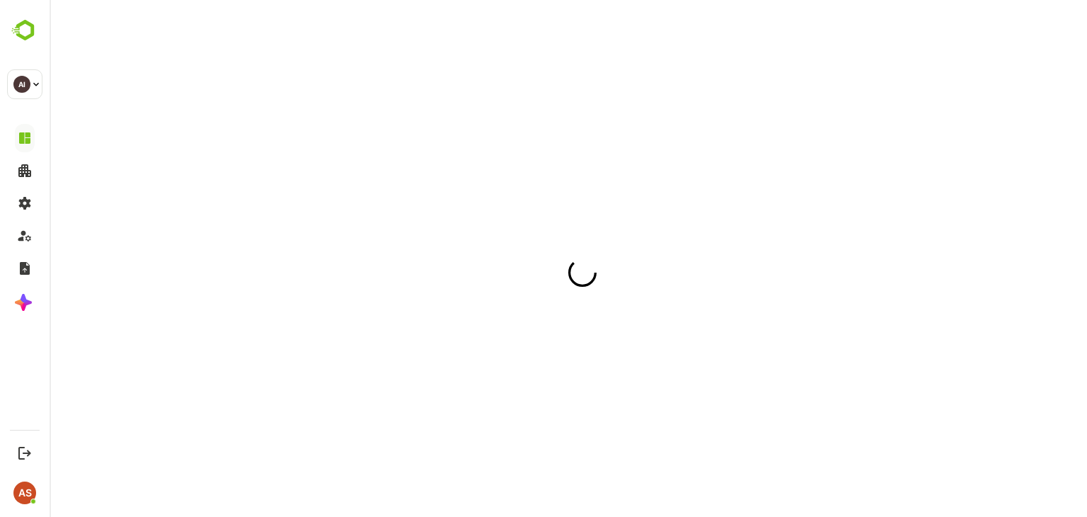
scroll to position [0, 0]
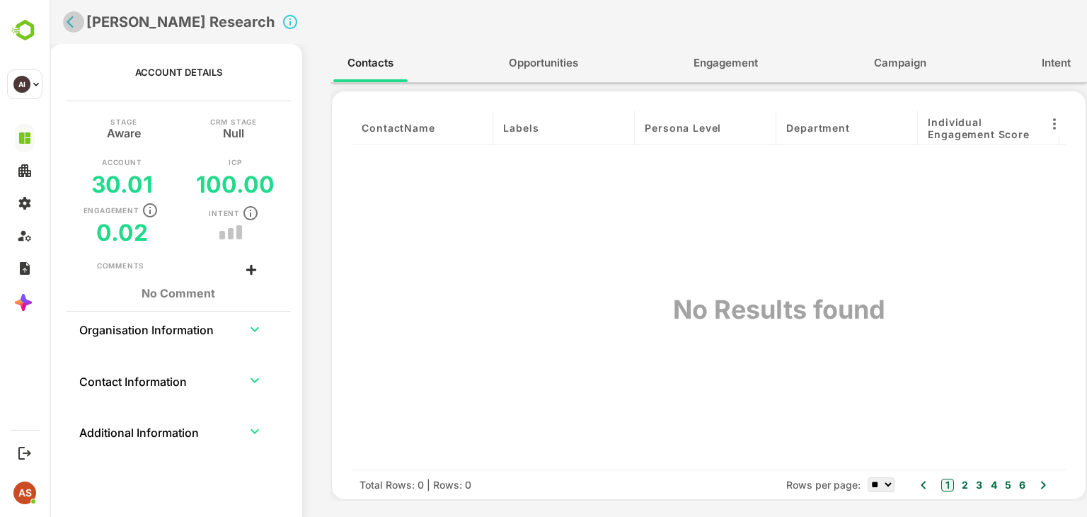
click at [72, 30] on button "back" at bounding box center [73, 21] width 21 height 21
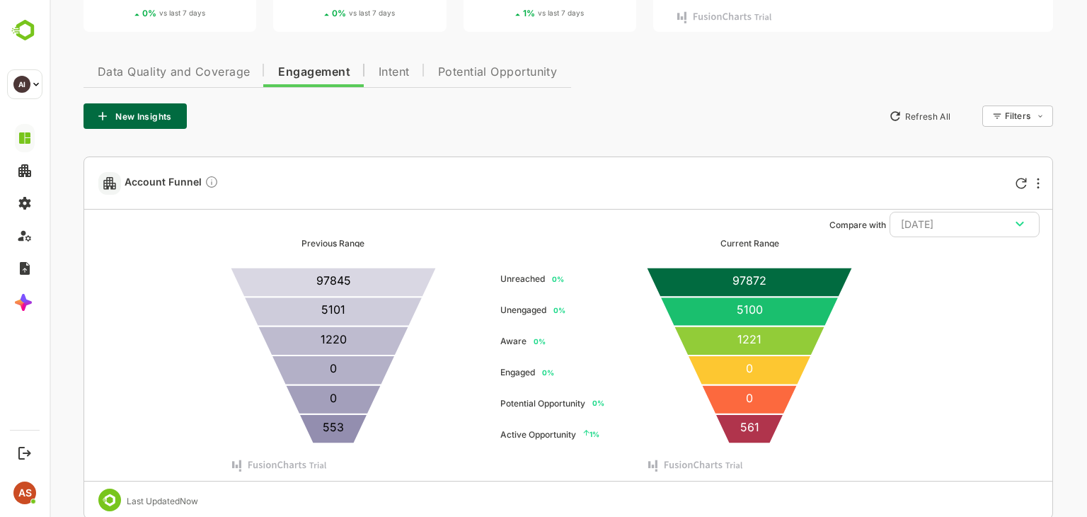
scroll to position [229, 0]
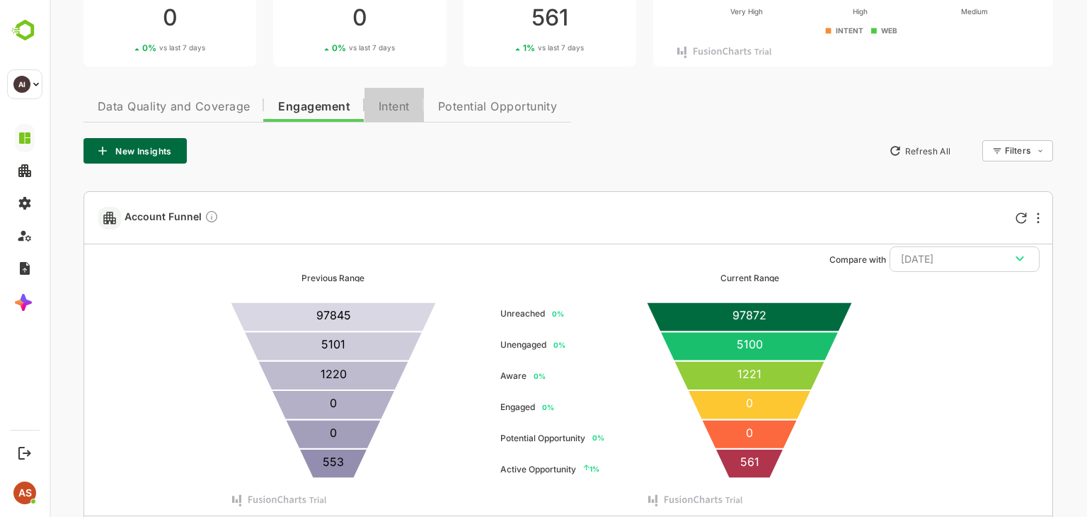
click at [392, 103] on span "Intent" at bounding box center [394, 106] width 31 height 11
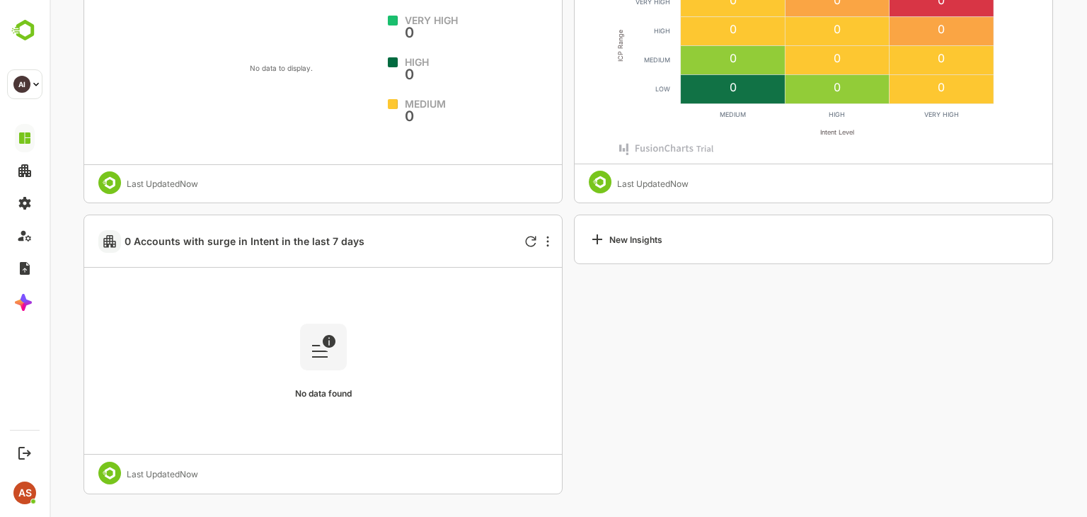
scroll to position [487, 0]
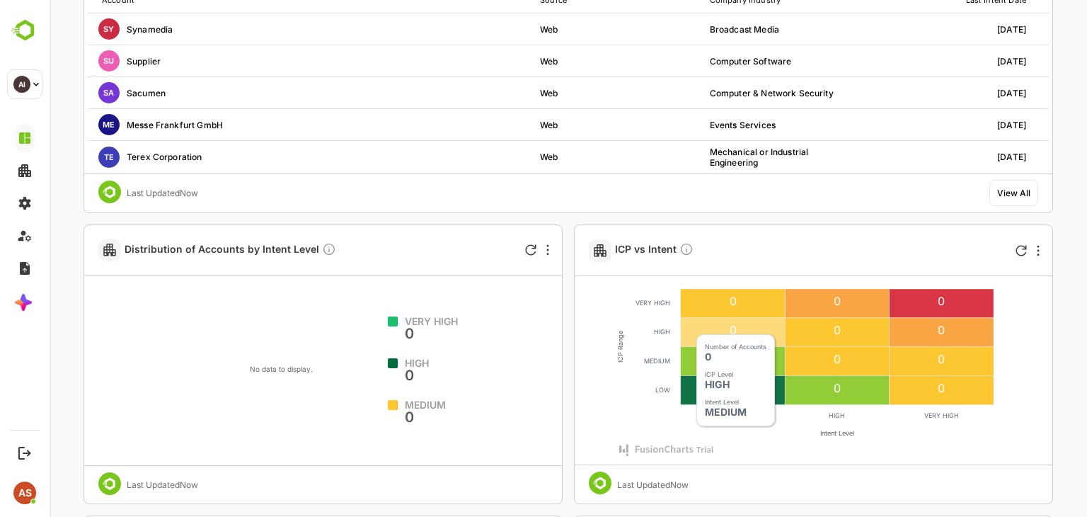
click at [688, 326] on rect at bounding box center [733, 332] width 104 height 29
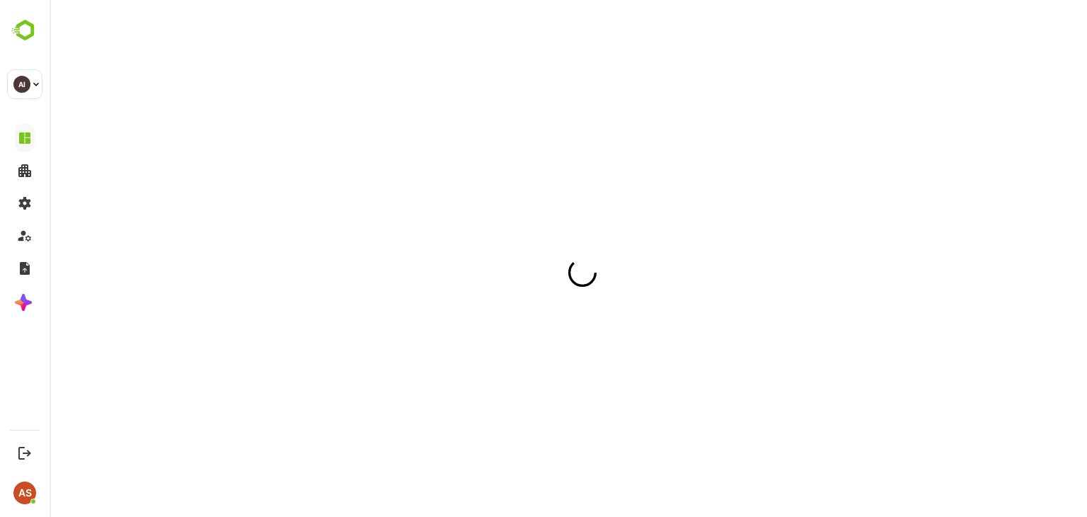
scroll to position [0, 0]
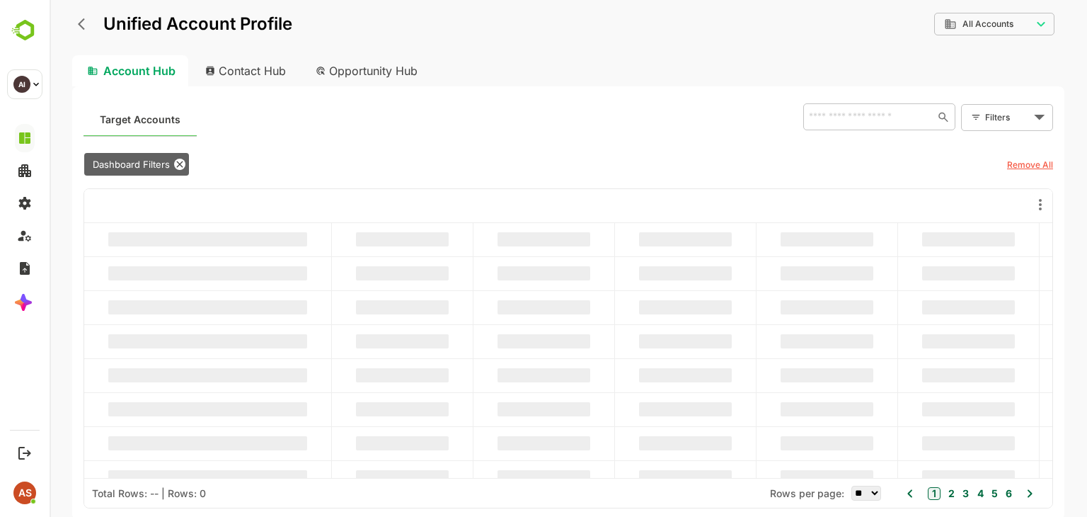
click at [688, 326] on body "**********" at bounding box center [568, 258] width 1037 height 517
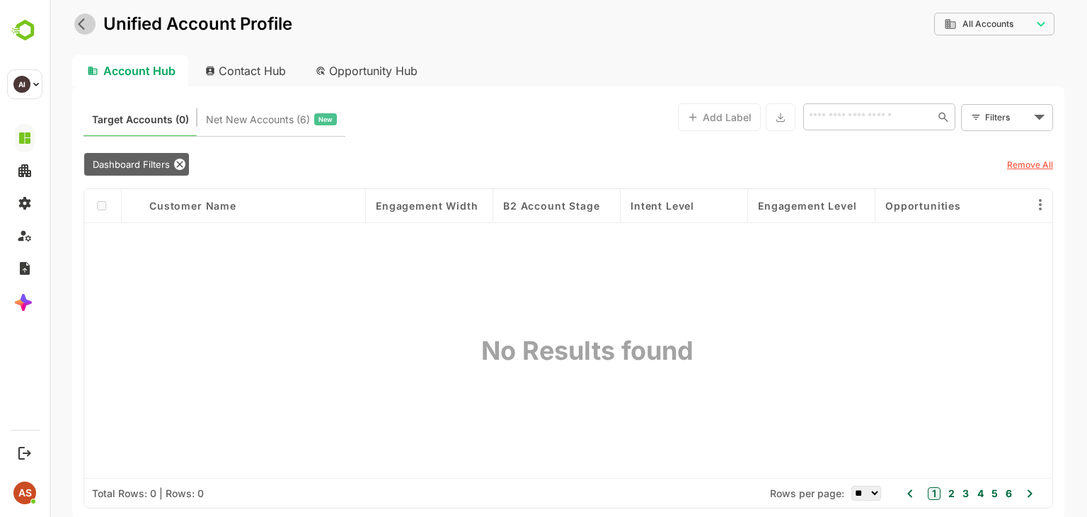
click at [79, 25] on icon "back" at bounding box center [85, 24] width 14 height 14
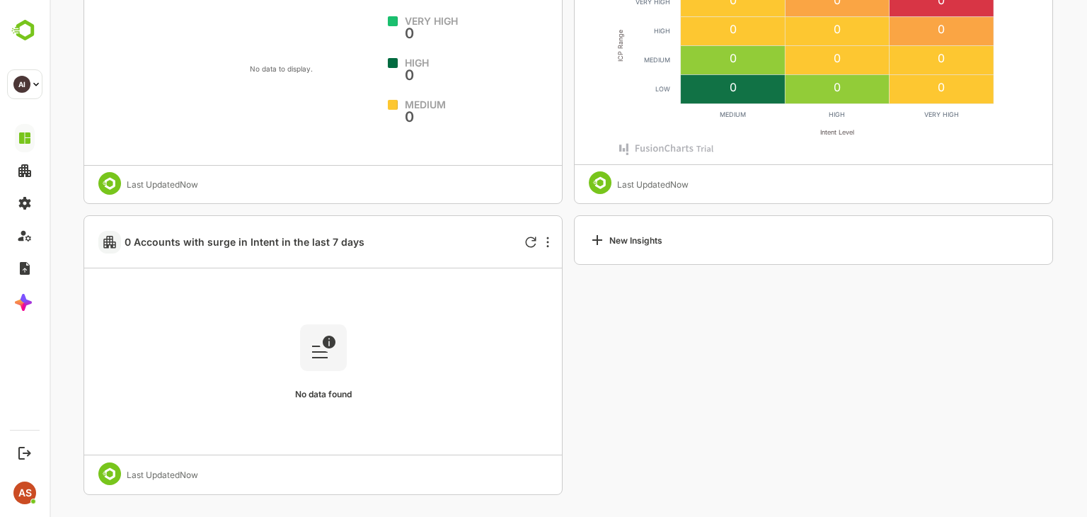
scroll to position [788, 0]
click at [340, 369] on div "No data found" at bounding box center [322, 360] width 449 height 185
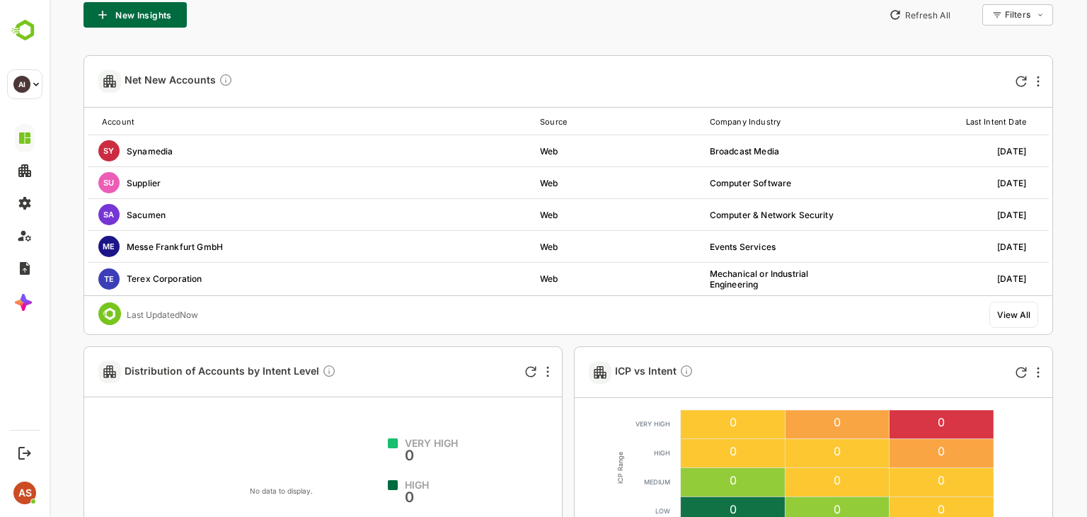
scroll to position [0, 0]
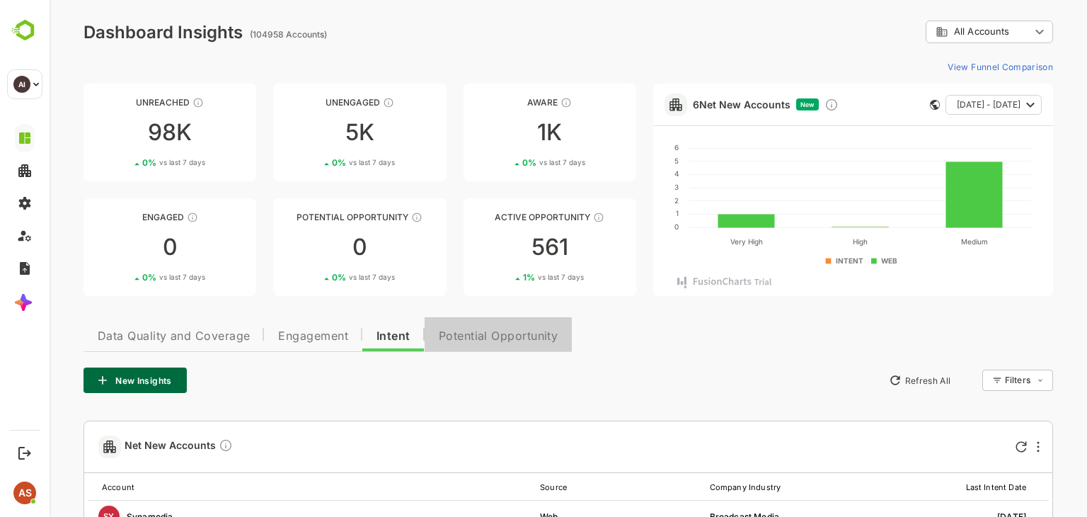
click at [464, 332] on span "Potential Opportunity" at bounding box center [499, 335] width 120 height 11
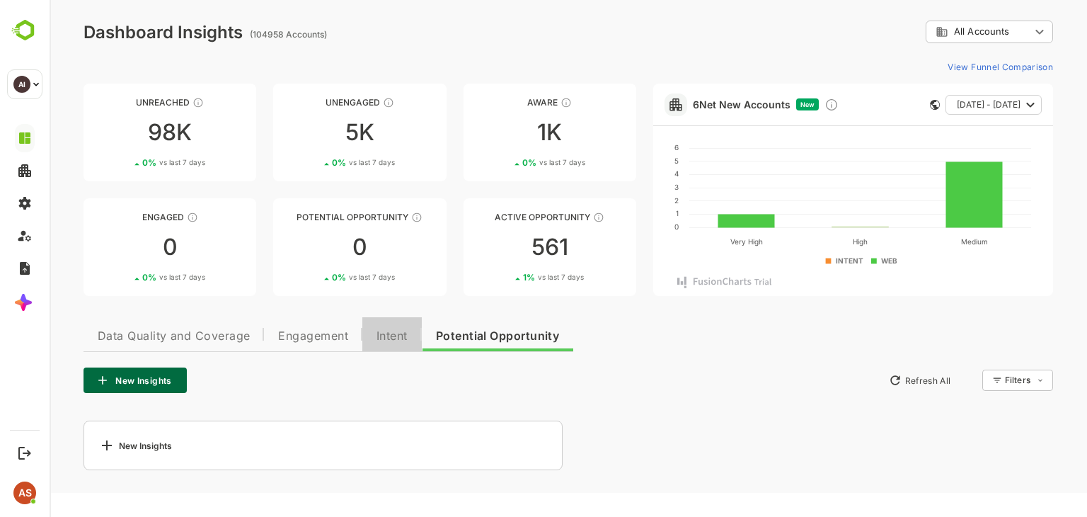
click at [411, 335] on button "Intent" at bounding box center [391, 334] width 59 height 34
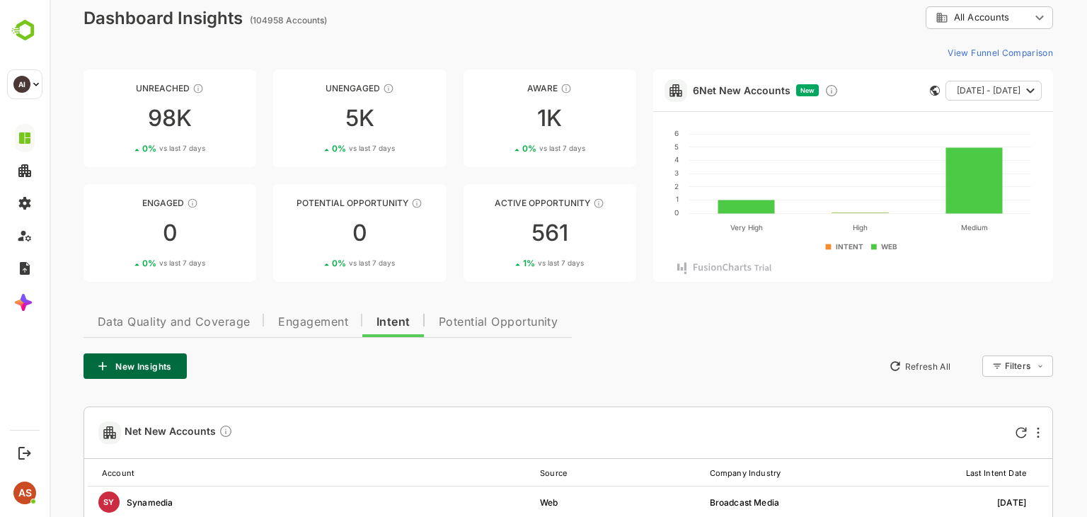
scroll to position [11, 0]
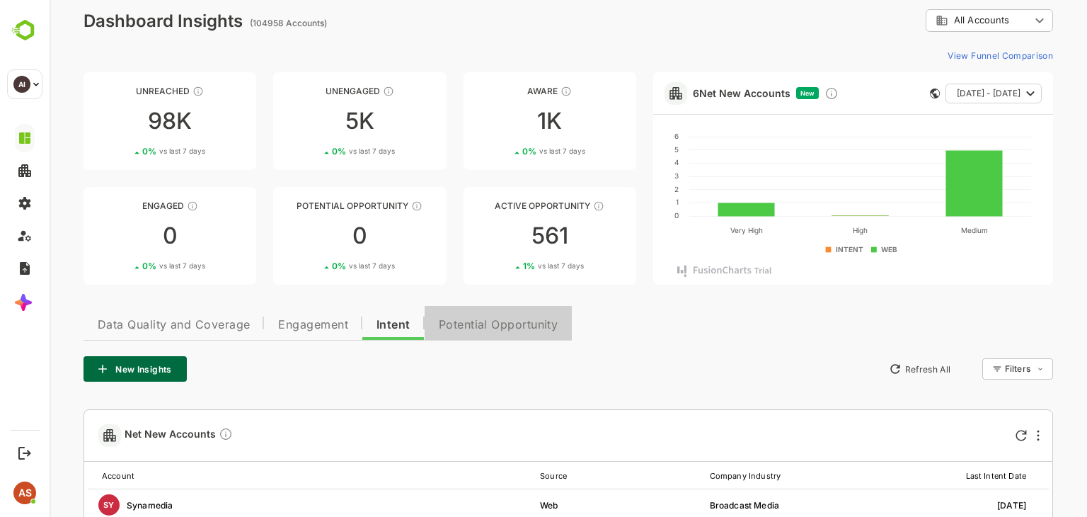
click at [534, 331] on button "Potential Opportunity" at bounding box center [499, 323] width 148 height 34
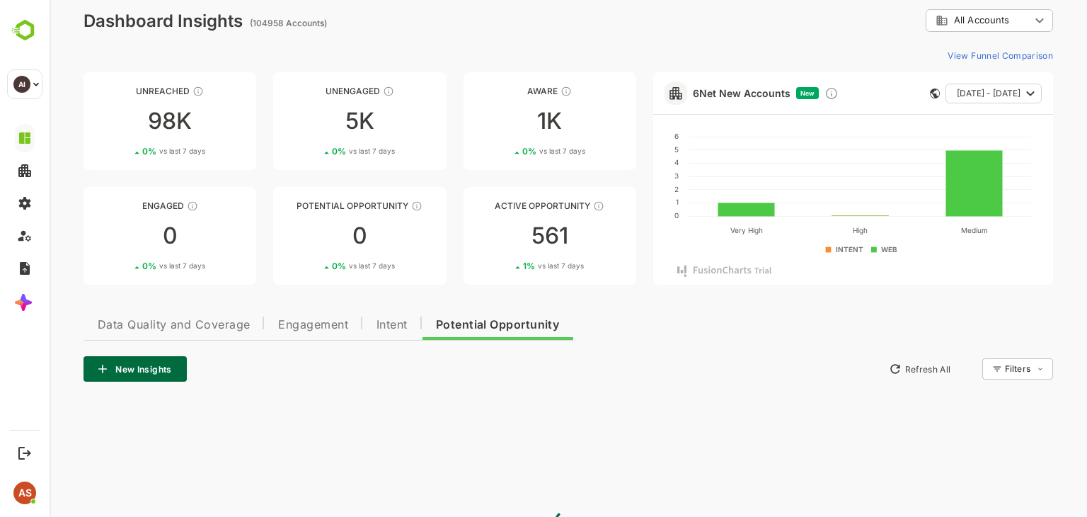
scroll to position [0, 0]
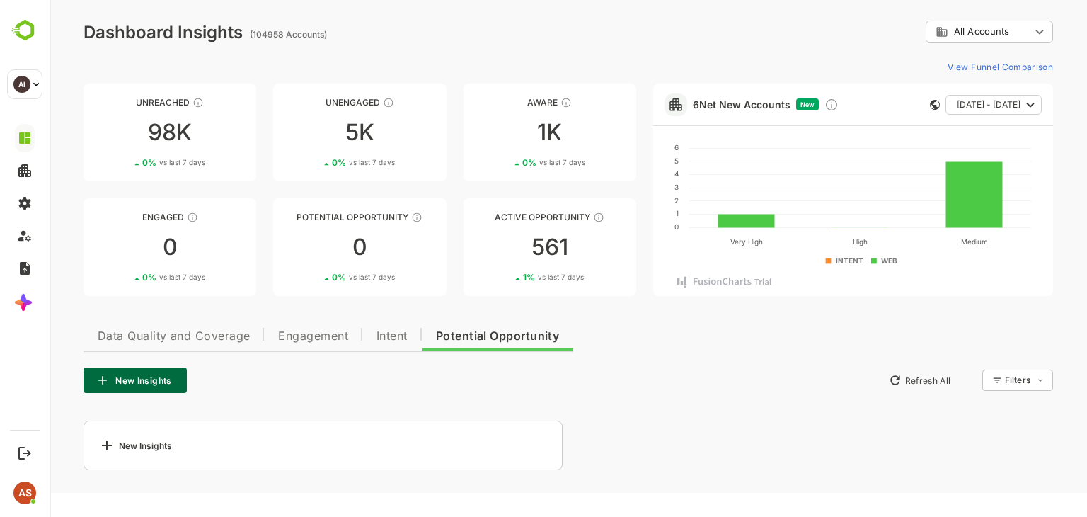
click at [679, 108] on rect at bounding box center [675, 104] width 23 height 23
click at [751, 103] on link "6 Net New Accounts" at bounding box center [742, 104] width 98 height 12
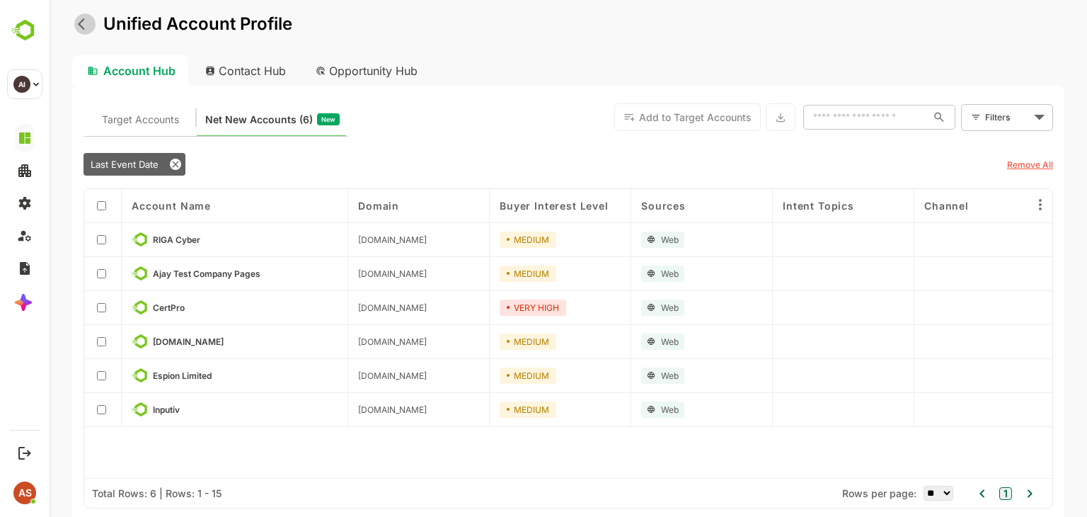
click at [86, 31] on button "back" at bounding box center [84, 23] width 21 height 21
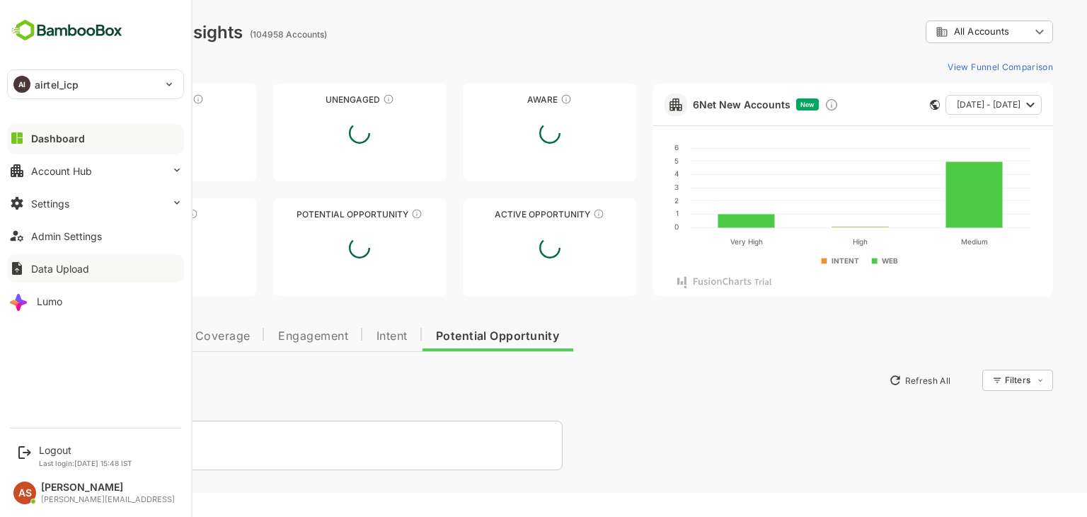
click at [105, 272] on button "Data Upload" at bounding box center [95, 268] width 177 height 28
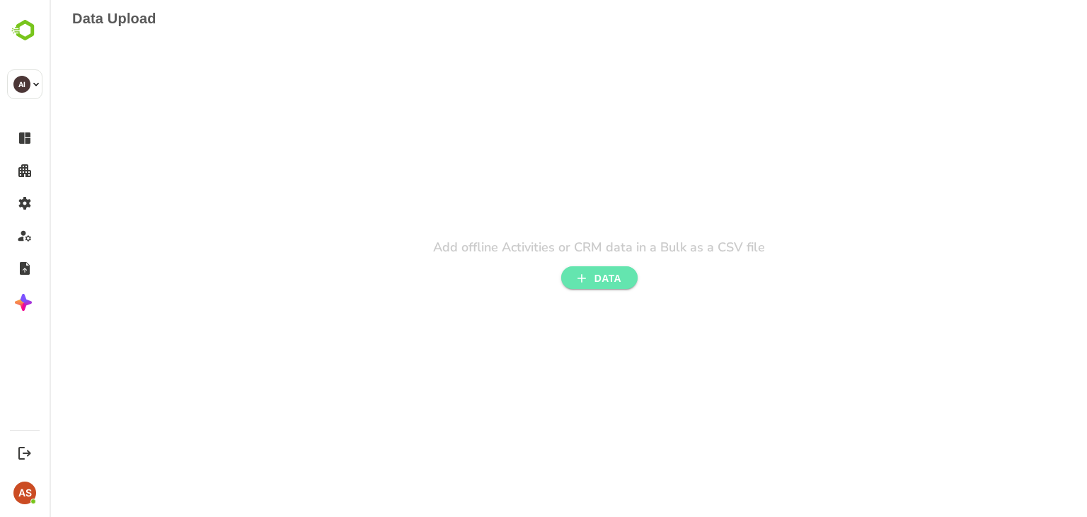
click at [588, 274] on span "DATA" at bounding box center [599, 279] width 54 height 18
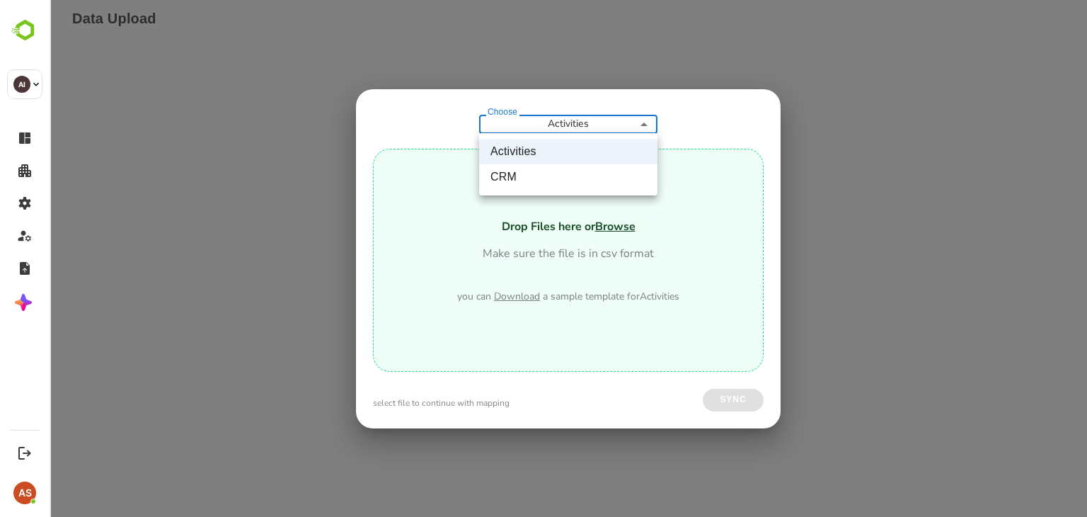
click at [637, 25] on body "**********" at bounding box center [568, 12] width 1037 height 25
click at [563, 179] on li "CRM" at bounding box center [568, 176] width 178 height 25
type input "***"
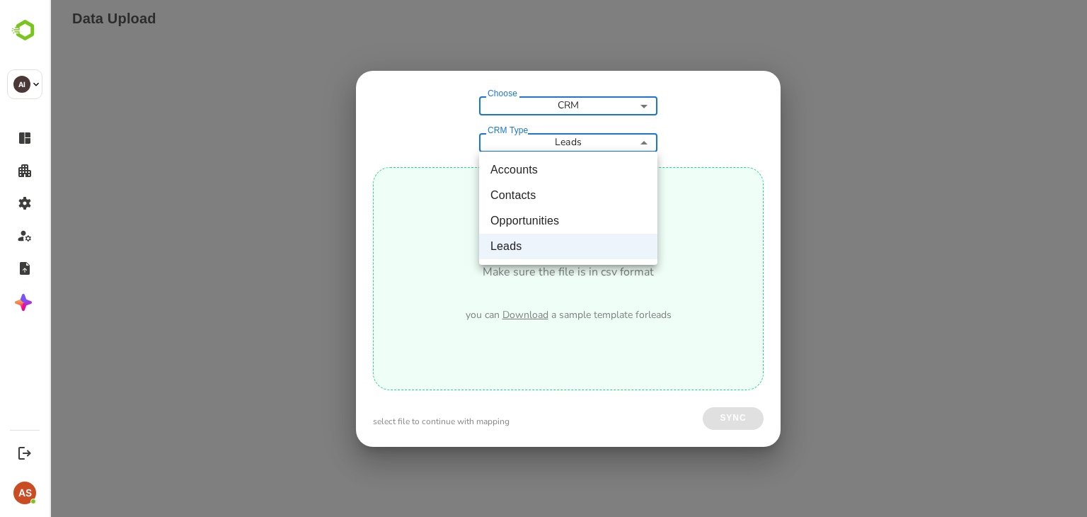
click at [605, 25] on body "Data Upload Add offline Activities or CRM data in a Bulk as a CSV file DATA Cho…" at bounding box center [568, 12] width 1037 height 25
click at [538, 195] on li "Contacts" at bounding box center [568, 195] width 178 height 25
type input "********"
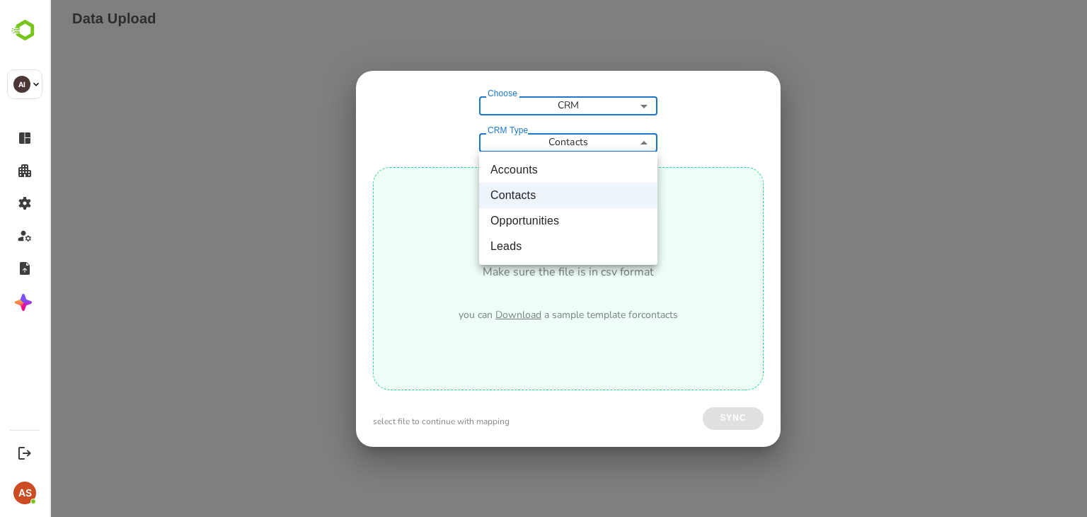
click at [637, 25] on body "Data Upload Add offline Activities or CRM data in a Bulk as a CSV file DATA Cho…" at bounding box center [568, 12] width 1037 height 25
click at [600, 94] on div at bounding box center [568, 258] width 1037 height 517
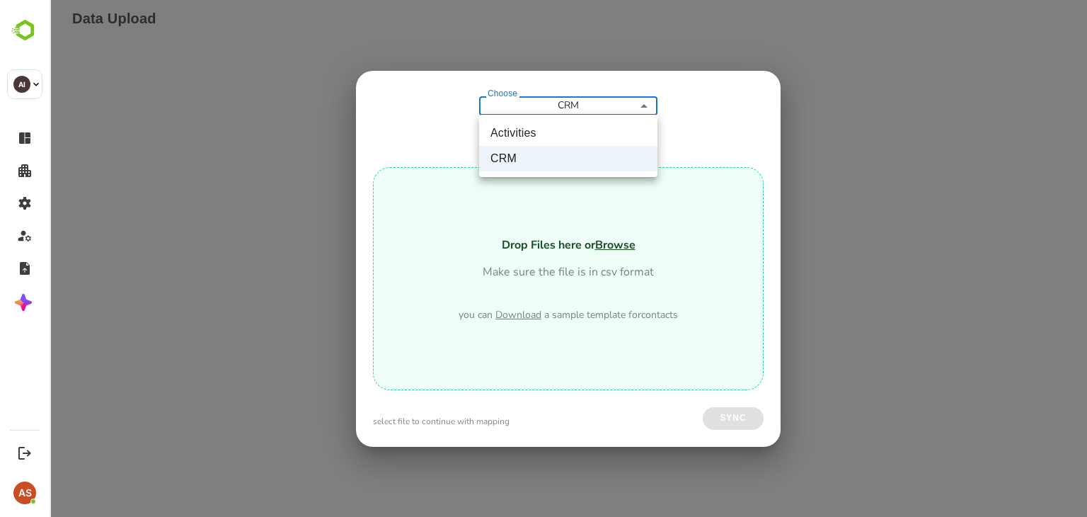
click at [600, 25] on body "Data Upload Add offline Activities or CRM data in a Bulk as a CSV file DATA Cho…" at bounding box center [568, 12] width 1037 height 25
click at [582, 130] on li "Activities" at bounding box center [568, 132] width 178 height 25
type input "**********"
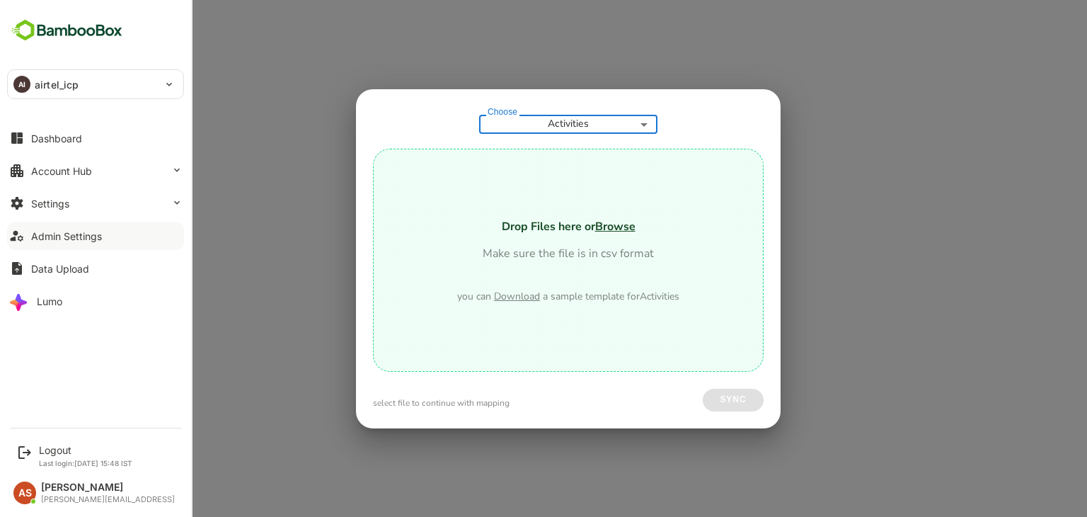
click at [59, 236] on div "Admin Settings" at bounding box center [66, 236] width 71 height 12
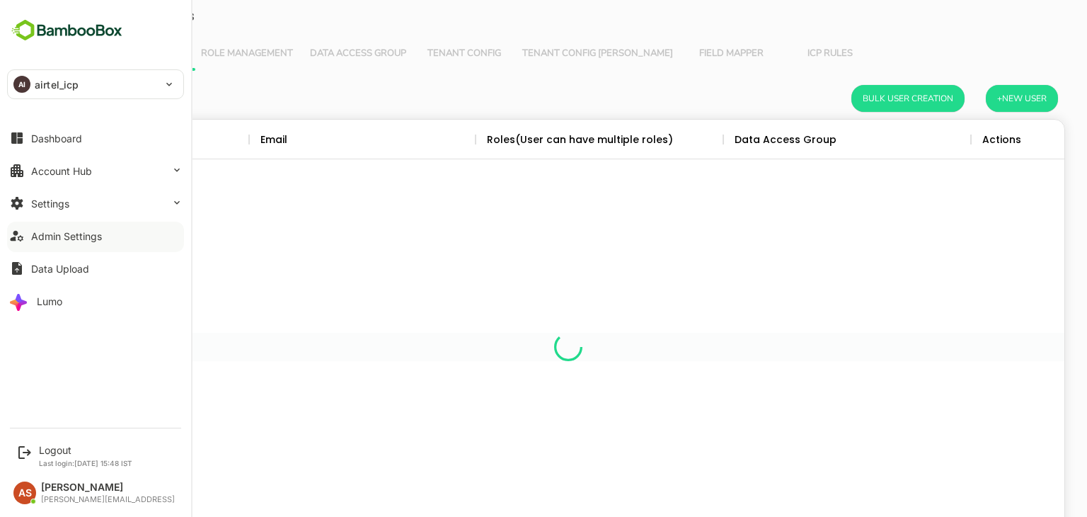
scroll to position [404, 971]
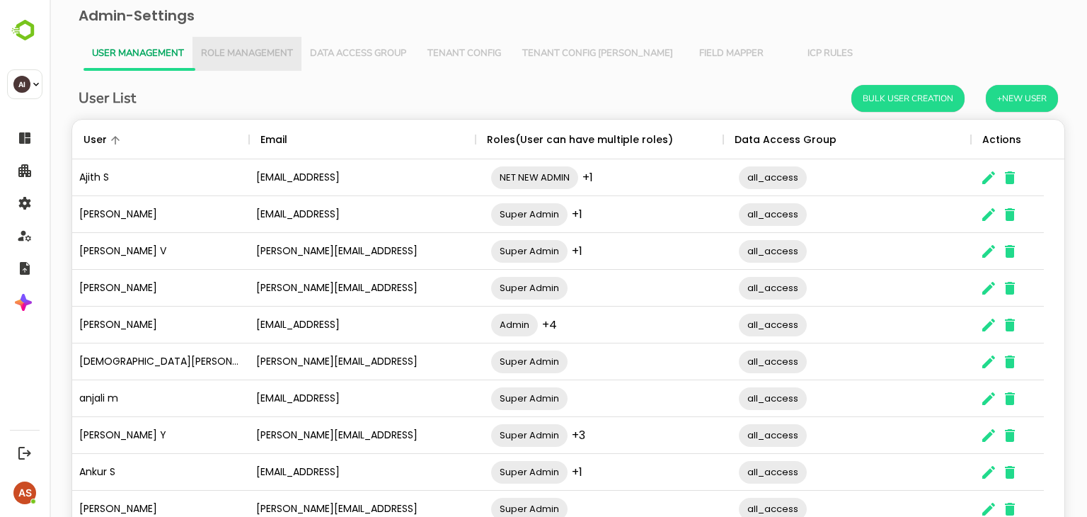
click at [260, 56] on span "Role Management" at bounding box center [247, 53] width 92 height 11
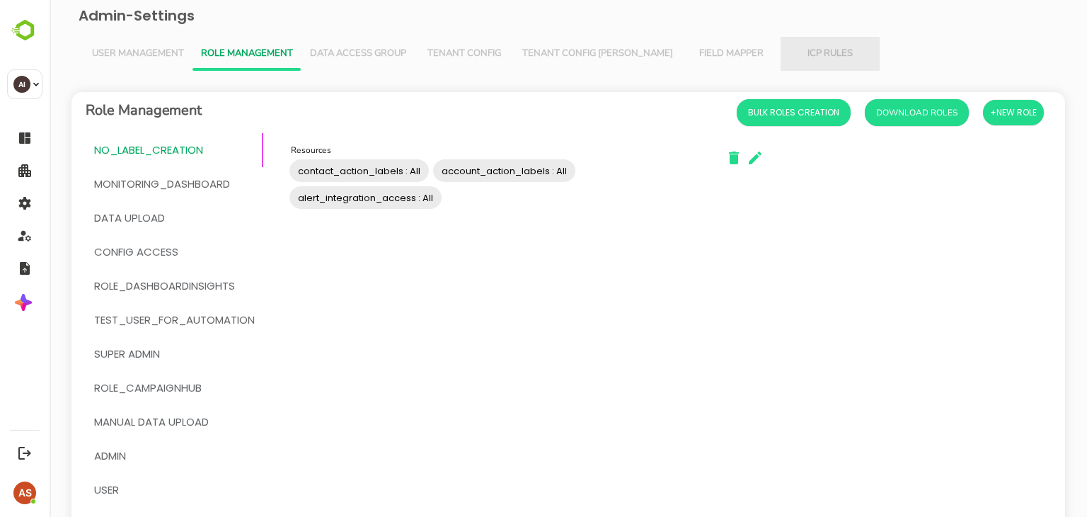
click at [789, 55] on span "ICP Rules" at bounding box center [830, 53] width 82 height 11
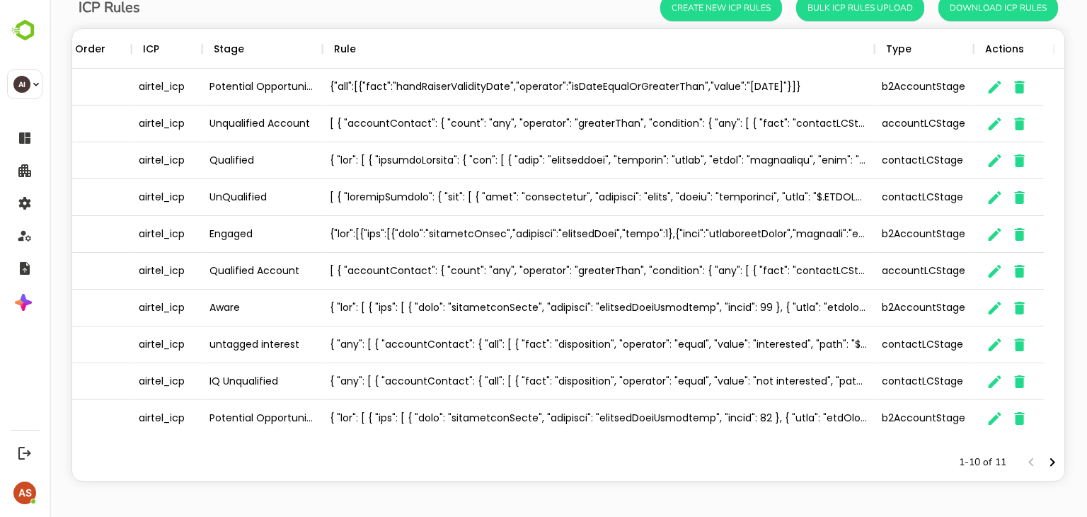
scroll to position [0, 0]
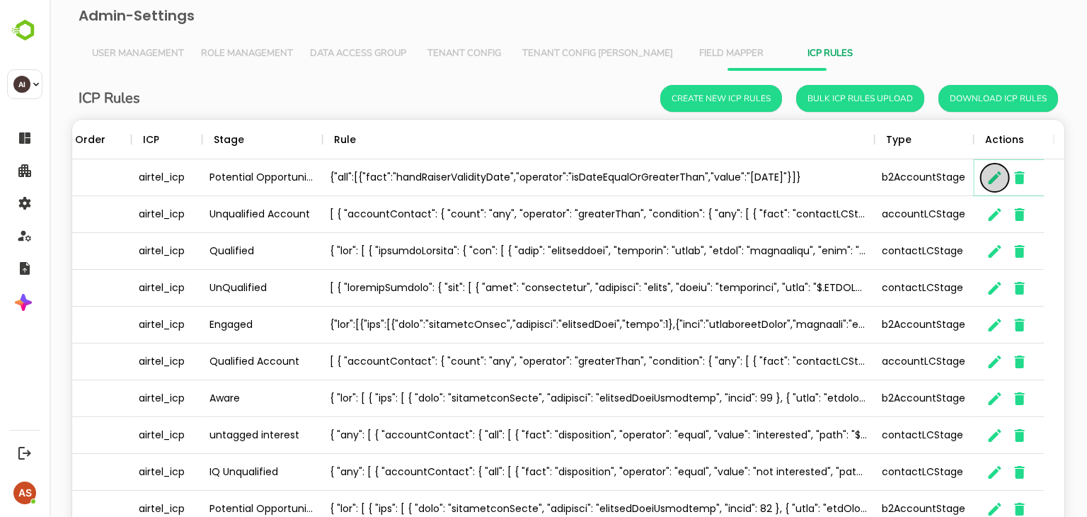
click at [991, 177] on icon "button" at bounding box center [994, 177] width 17 height 17
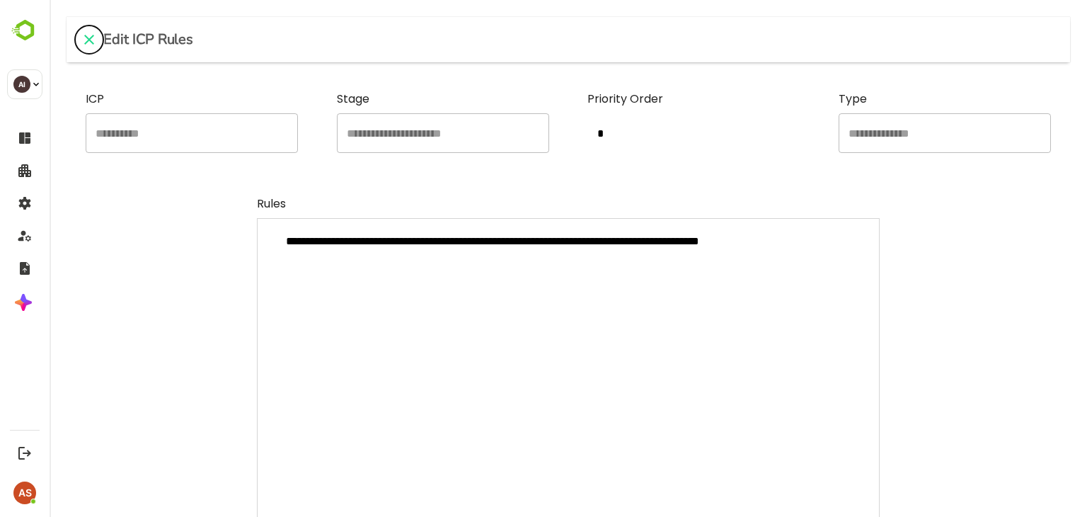
click at [92, 35] on icon "close" at bounding box center [89, 39] width 17 height 17
type textarea "*"
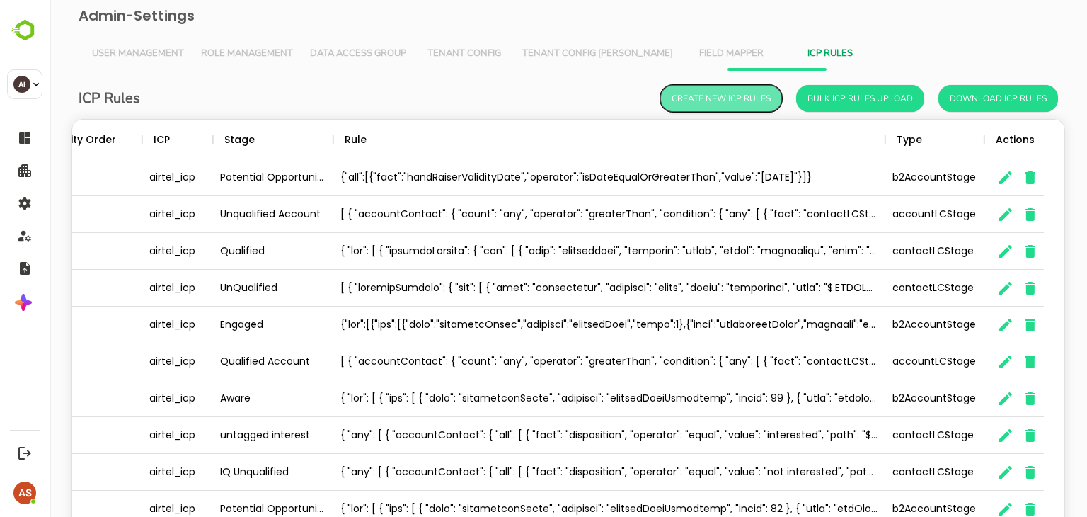
click at [715, 110] on button "Create New ICP Rules" at bounding box center [721, 98] width 122 height 27
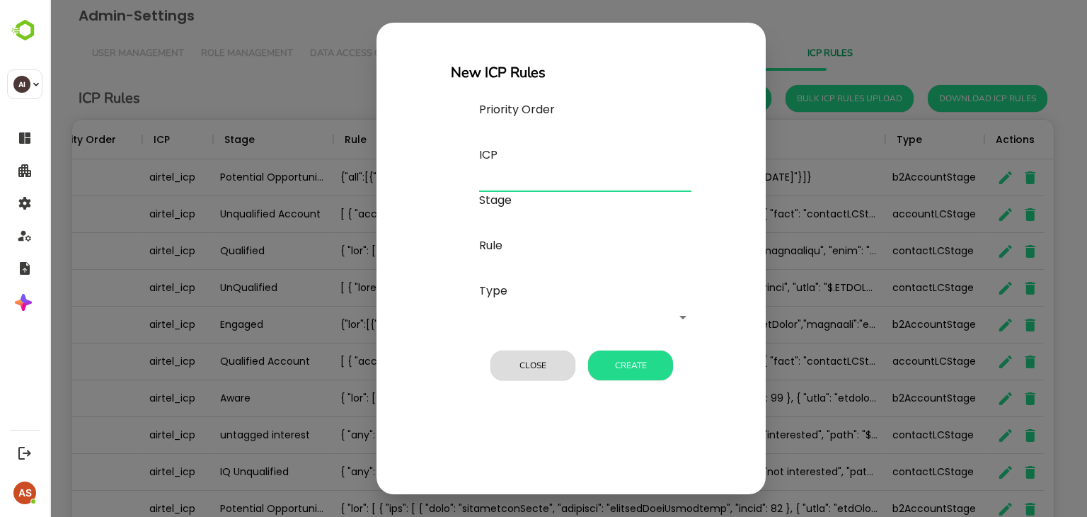
click at [517, 169] on input "text" at bounding box center [585, 180] width 212 height 23
click at [512, 206] on label "Stage" at bounding box center [585, 200] width 212 height 17
drag, startPoint x: 501, startPoint y: 247, endPoint x: 515, endPoint y: 297, distance: 52.2
click at [515, 297] on p "Priority Order ICP Stage Rule Type ​ Close Create" at bounding box center [585, 243] width 212 height 284
click at [515, 297] on label "Type" at bounding box center [585, 290] width 212 height 17
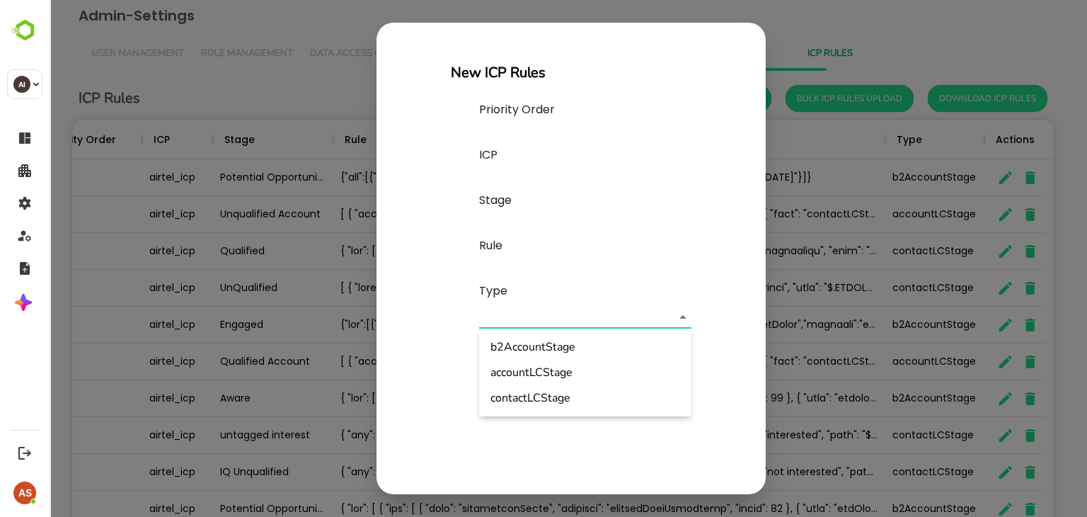
click at [684, 314] on body "Admin-Settings User Management Role Management Data Access Group Tenant Config …" at bounding box center [568, 303] width 1037 height 607
click at [570, 284] on div at bounding box center [568, 258] width 1037 height 517
click at [628, 308] on body "Admin-Settings User Management Role Management Data Access Group Tenant Config …" at bounding box center [568, 303] width 1037 height 607
click at [419, 359] on div at bounding box center [568, 258] width 1037 height 517
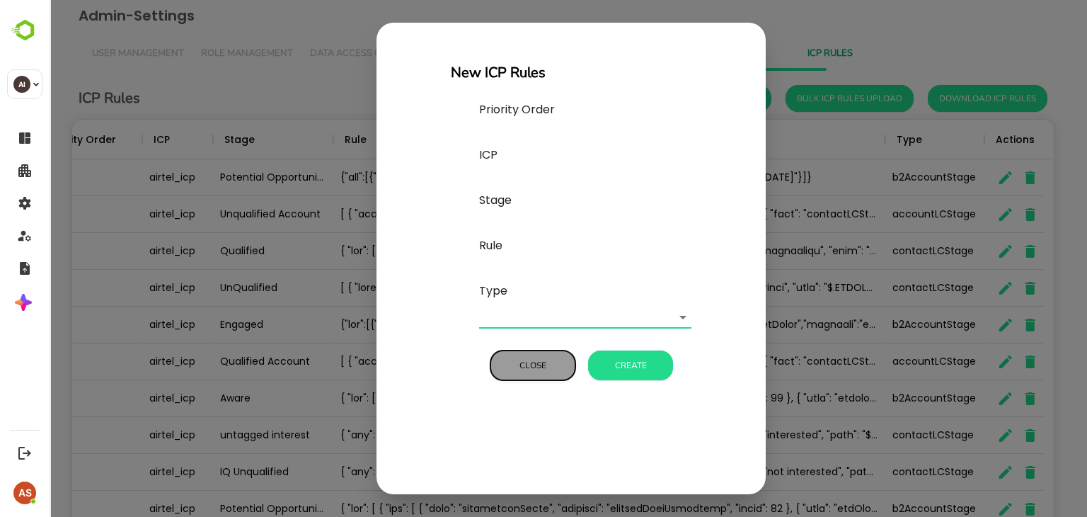
click at [546, 360] on button "Close" at bounding box center [532, 365] width 85 height 30
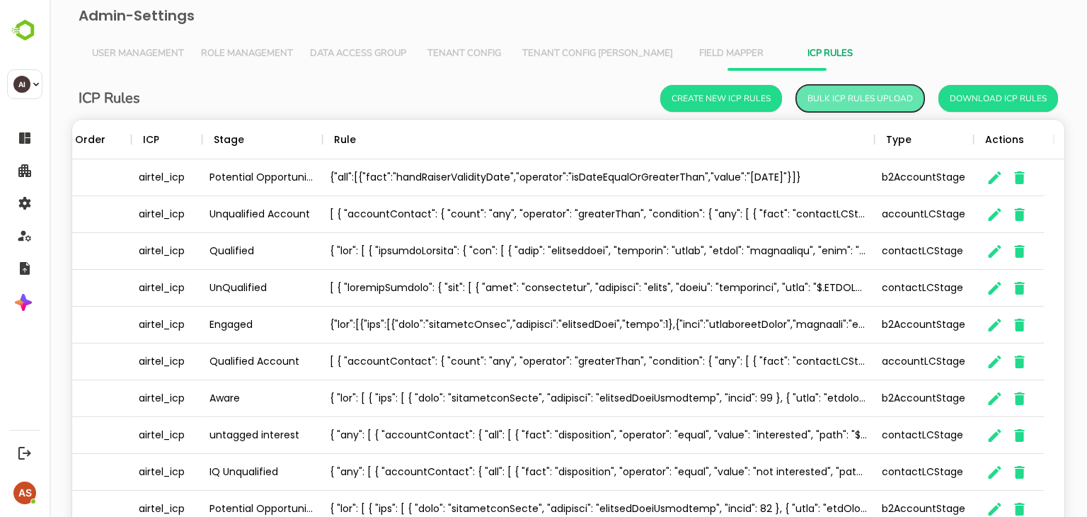
click at [875, 105] on button "Bulk ICP Rules Upload" at bounding box center [860, 98] width 128 height 27
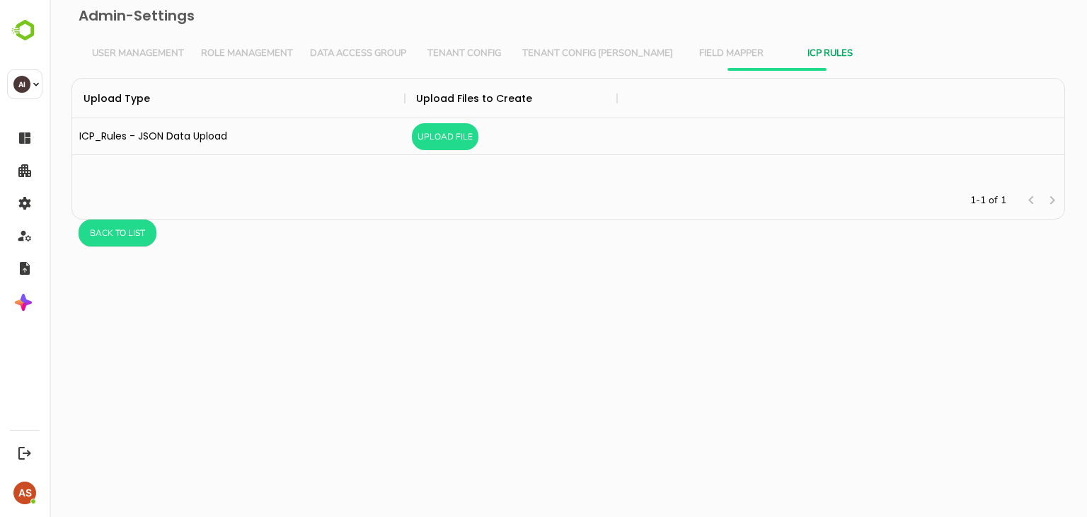
scroll to position [93, 981]
click at [690, 50] on span "Field Mapper" at bounding box center [731, 53] width 82 height 11
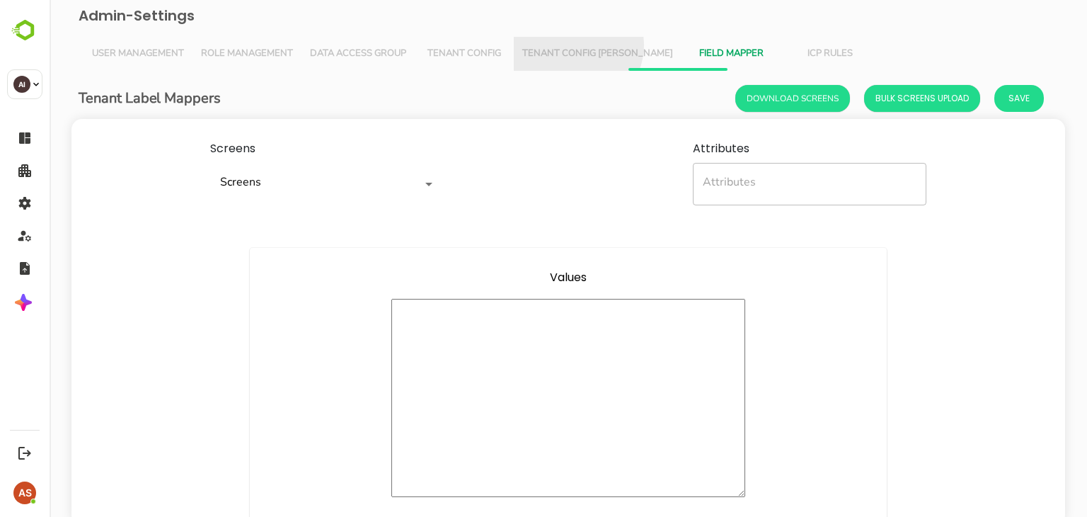
click at [576, 45] on button "Tenant Config [PERSON_NAME]" at bounding box center [598, 54] width 168 height 34
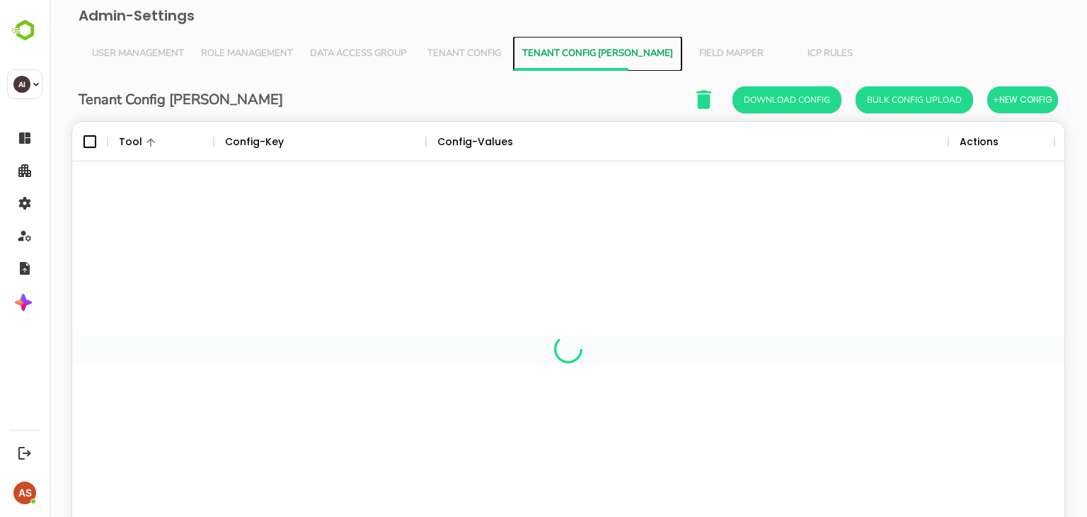
scroll to position [404, 971]
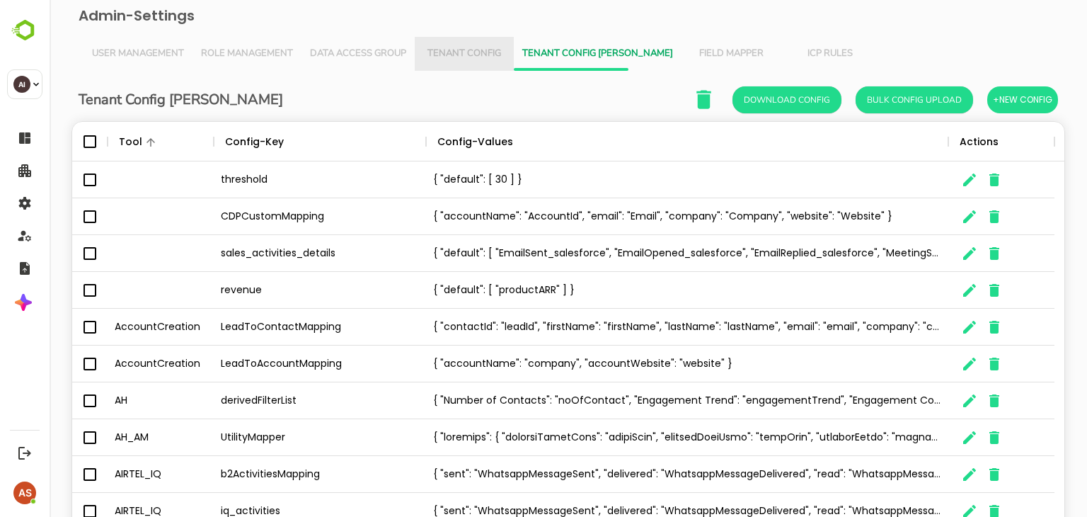
click at [468, 53] on span "Tenant Config" at bounding box center [464, 53] width 82 height 11
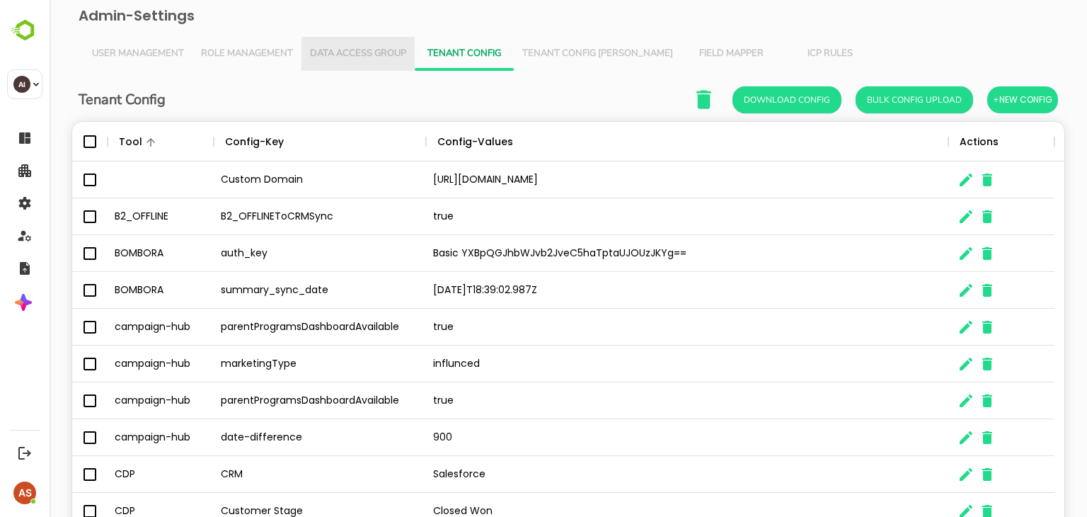
click at [381, 48] on span "Data Access Group" at bounding box center [358, 53] width 96 height 11
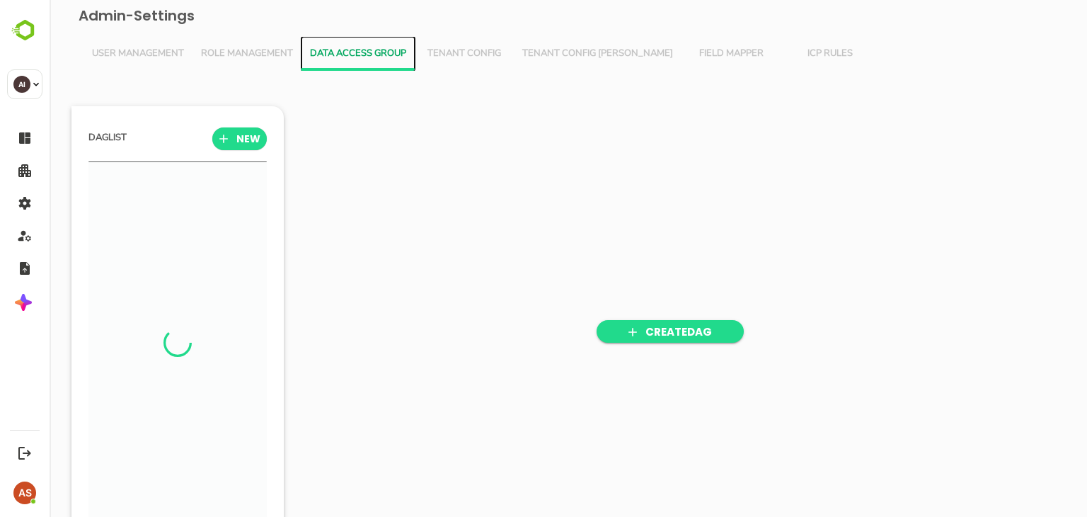
scroll to position [358, 175]
click at [234, 49] on span "Role Management" at bounding box center [247, 53] width 92 height 11
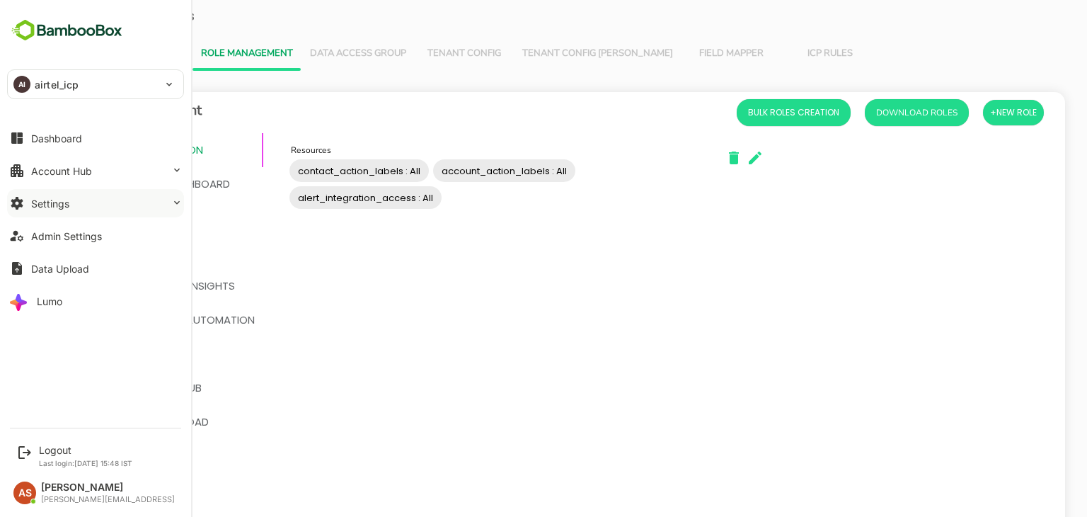
click at [86, 205] on button "Settings" at bounding box center [95, 203] width 177 height 28
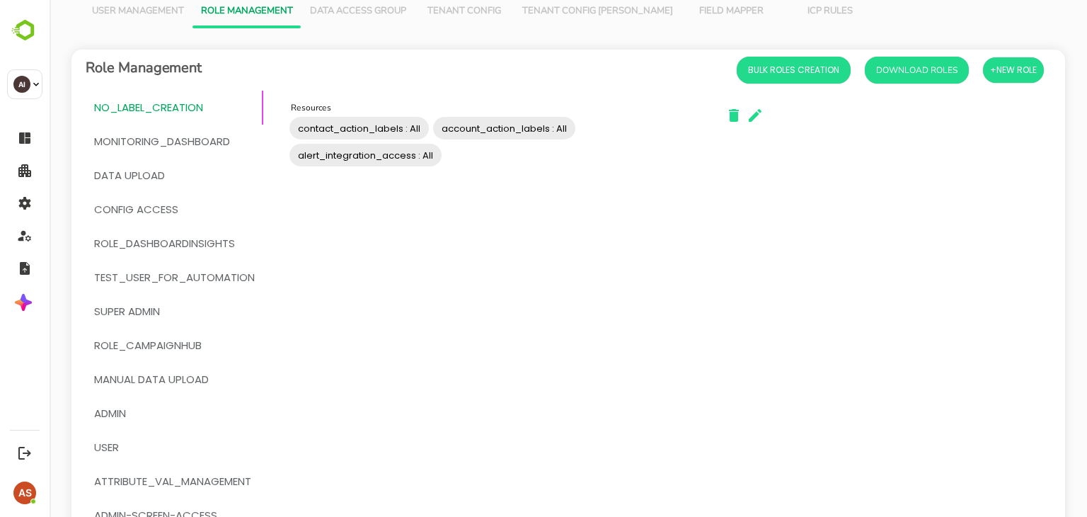
scroll to position [0, 0]
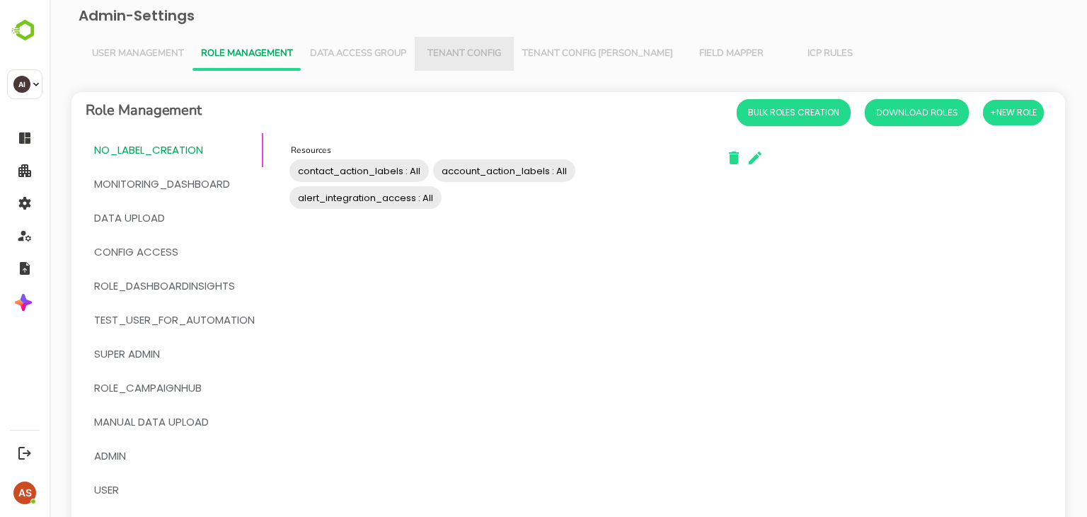
click at [456, 60] on button "Tenant Config" at bounding box center [464, 54] width 99 height 34
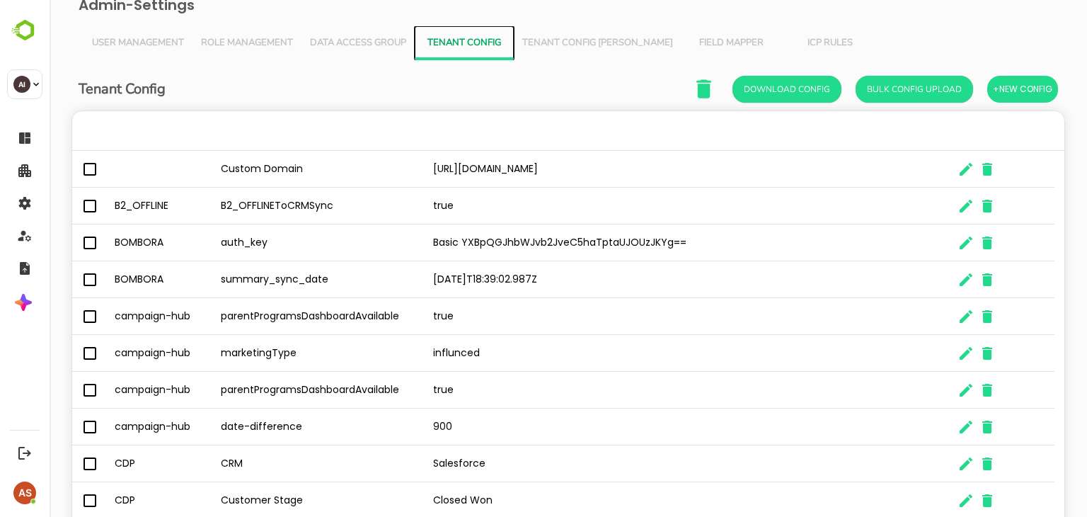
scroll to position [8, 0]
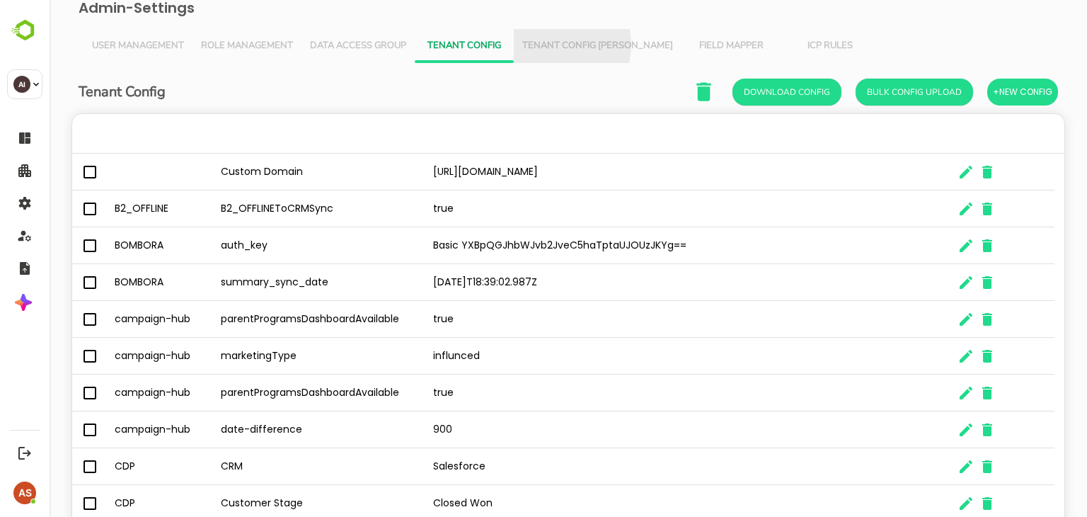
click at [545, 45] on span "Tenant Config [PERSON_NAME]" at bounding box center [597, 45] width 151 height 11
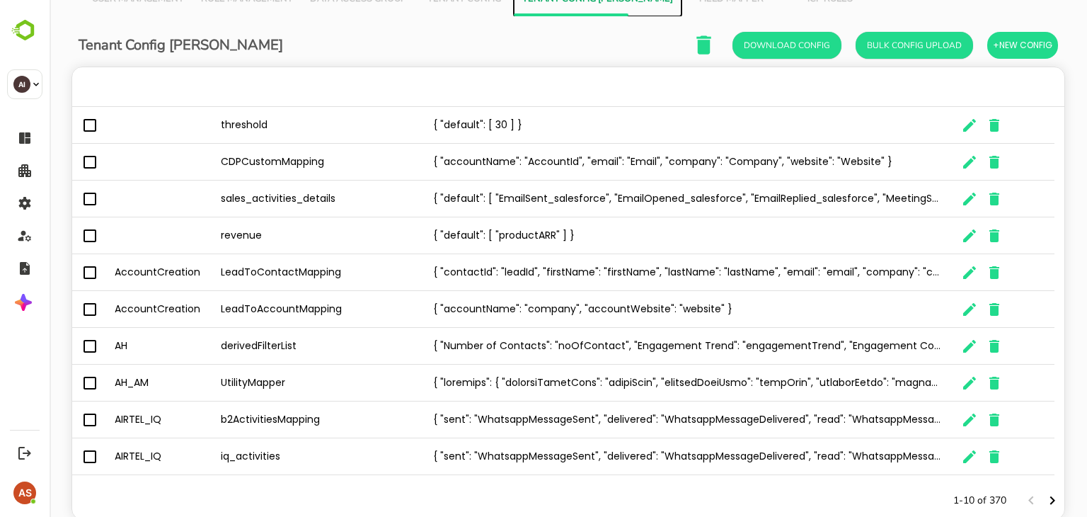
scroll to position [0, 0]
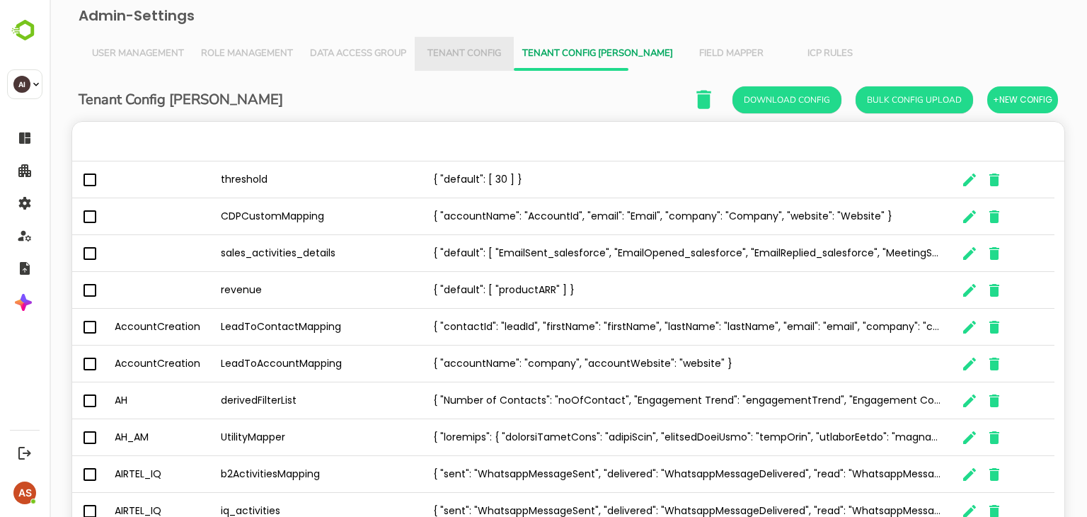
click at [476, 60] on button "Tenant Config" at bounding box center [464, 54] width 99 height 34
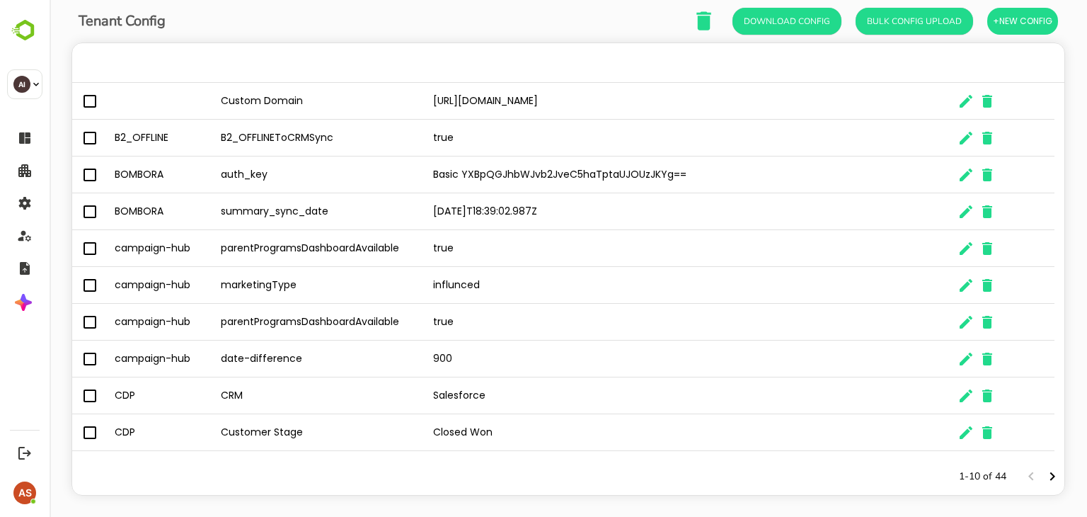
scroll to position [93, 0]
